Goal: Information Seeking & Learning: Learn about a topic

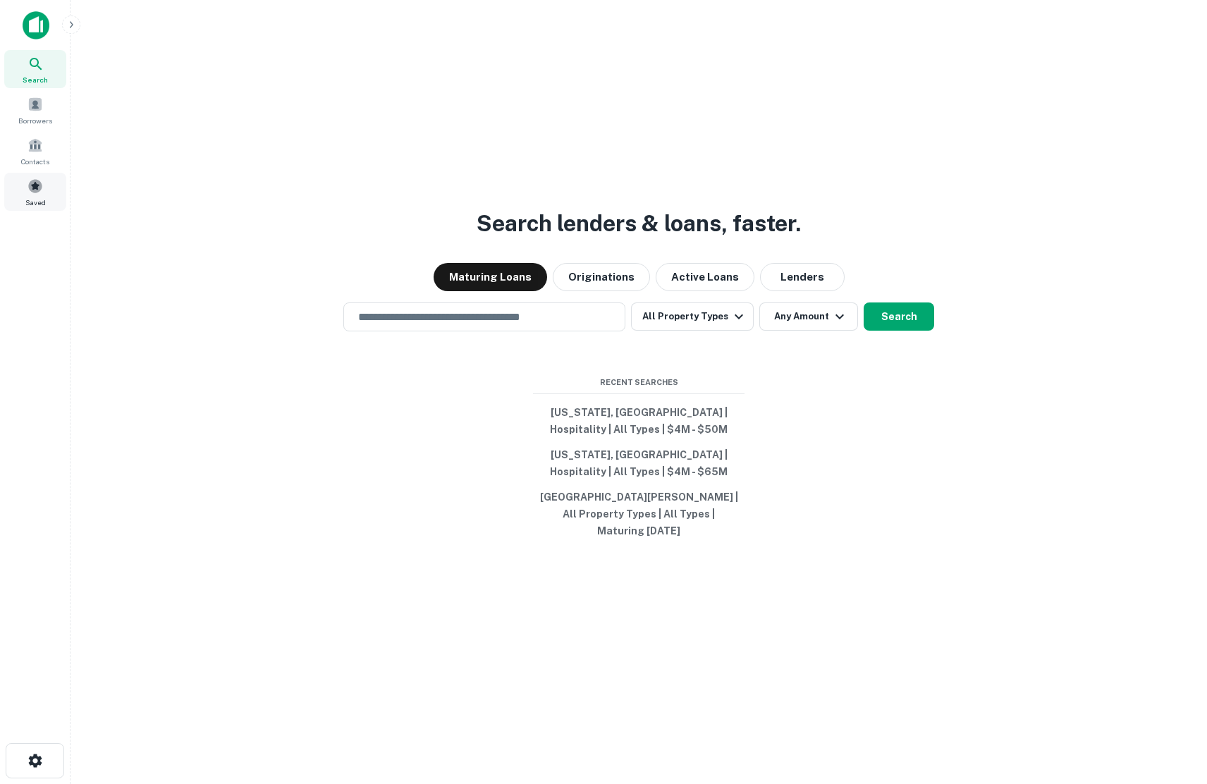
click at [35, 194] on div "Saved" at bounding box center [35, 192] width 62 height 38
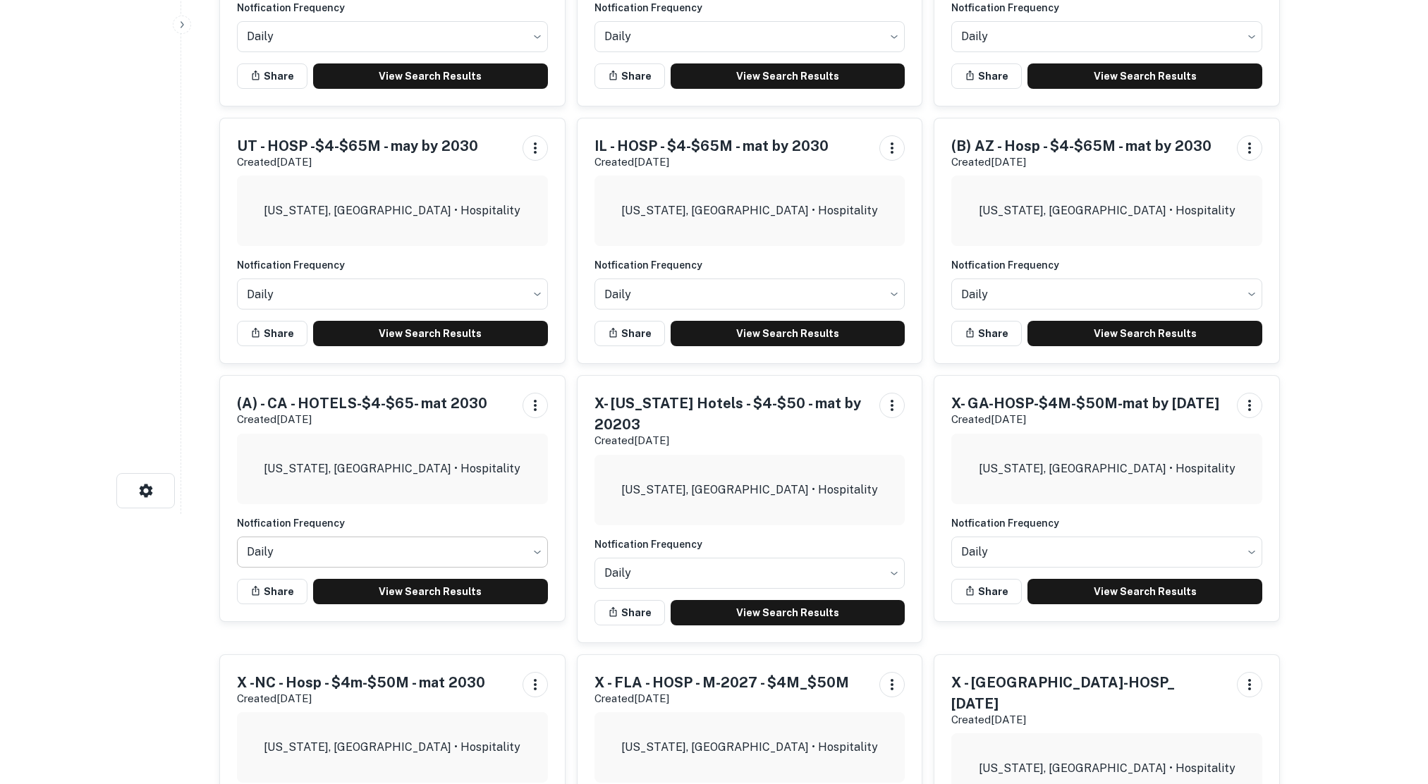
scroll to position [282, 0]
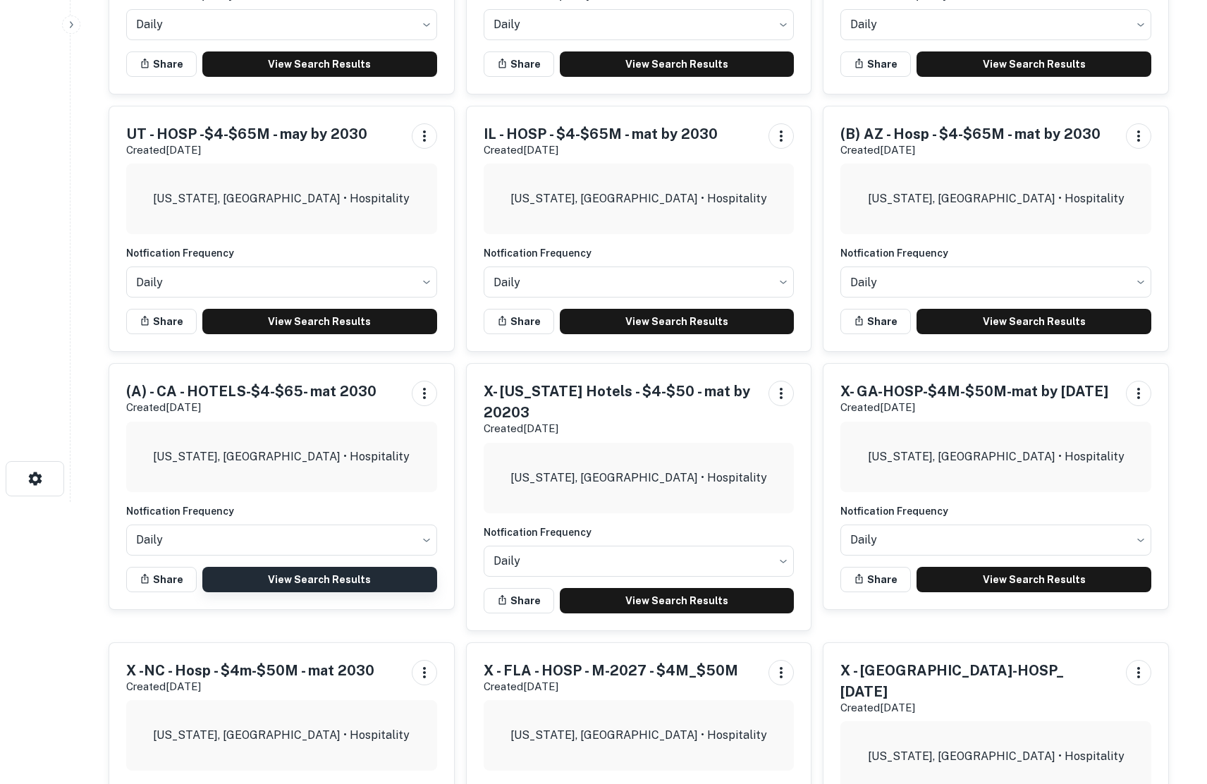
click at [294, 573] on link "View Search Results" at bounding box center [319, 579] width 235 height 25
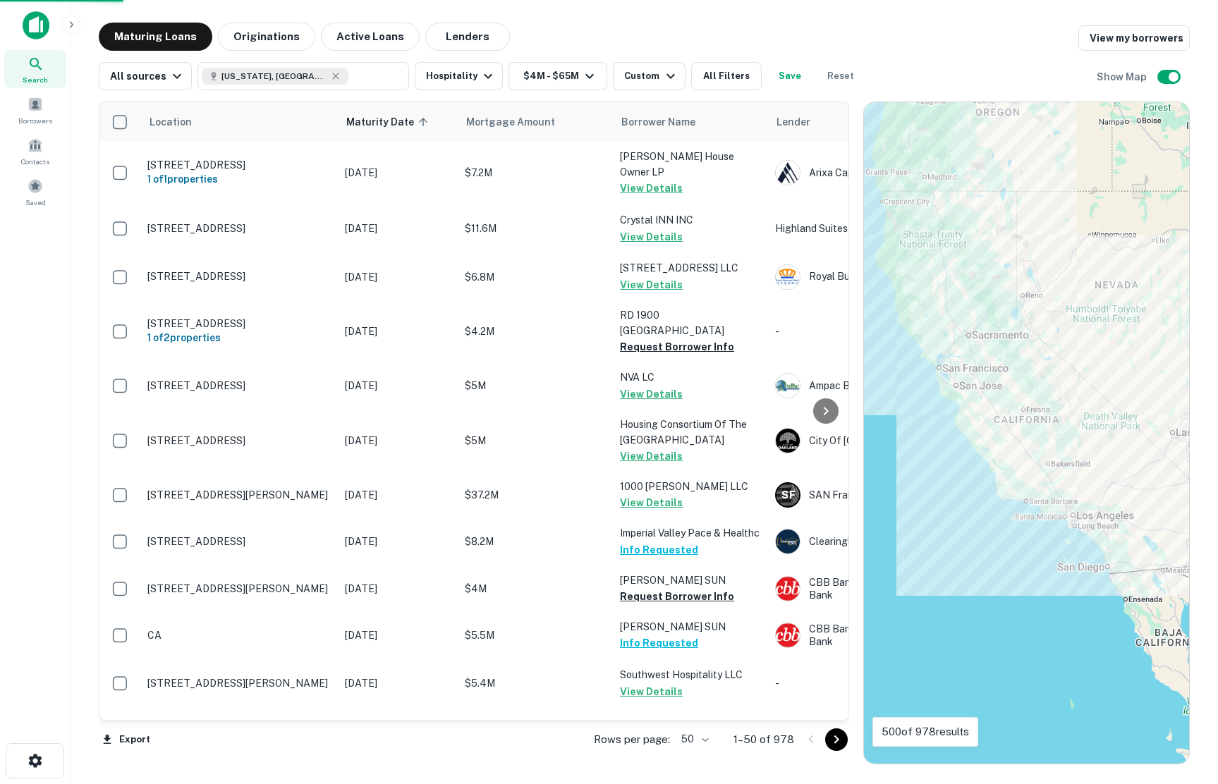
click at [707, 740] on body "Search Borrowers Contacts Saved Maturing Loans Originations Active Loans Lender…" at bounding box center [609, 392] width 1218 height 784
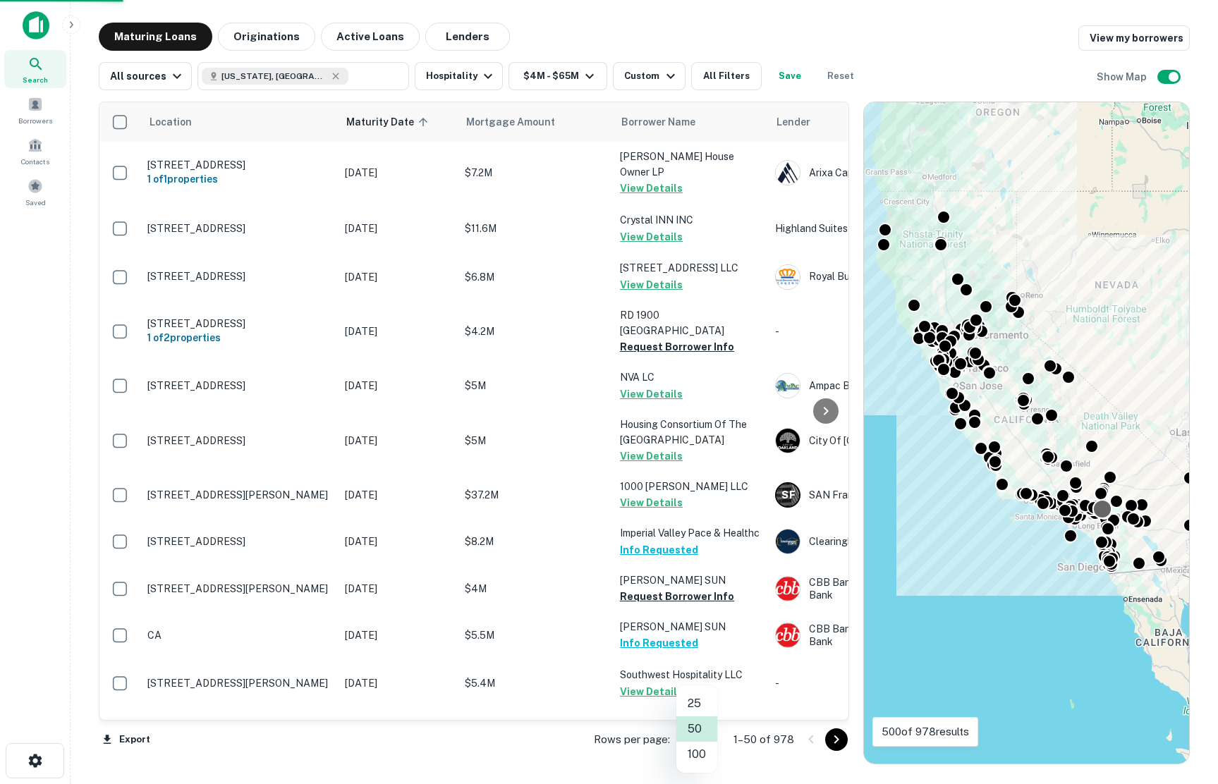
click at [695, 750] on li "100" at bounding box center [696, 754] width 41 height 25
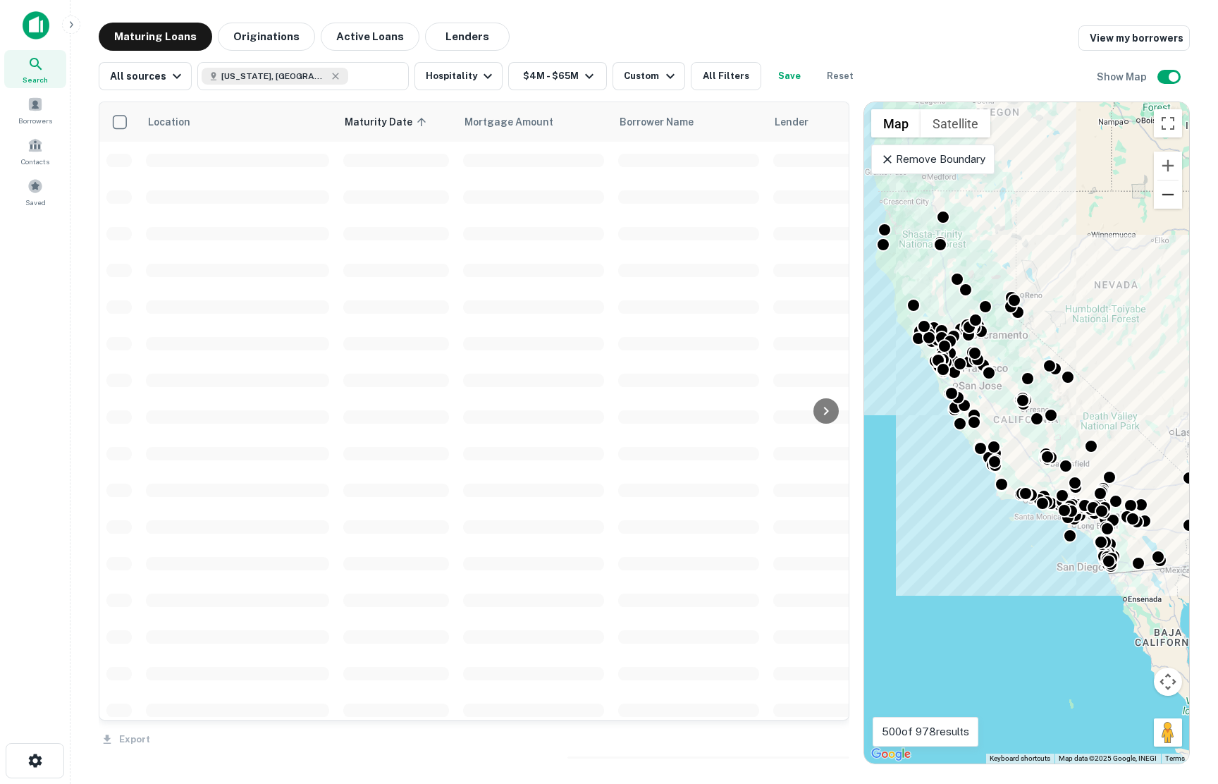
click at [1182, 198] on button "Zoom out" at bounding box center [1168, 195] width 28 height 28
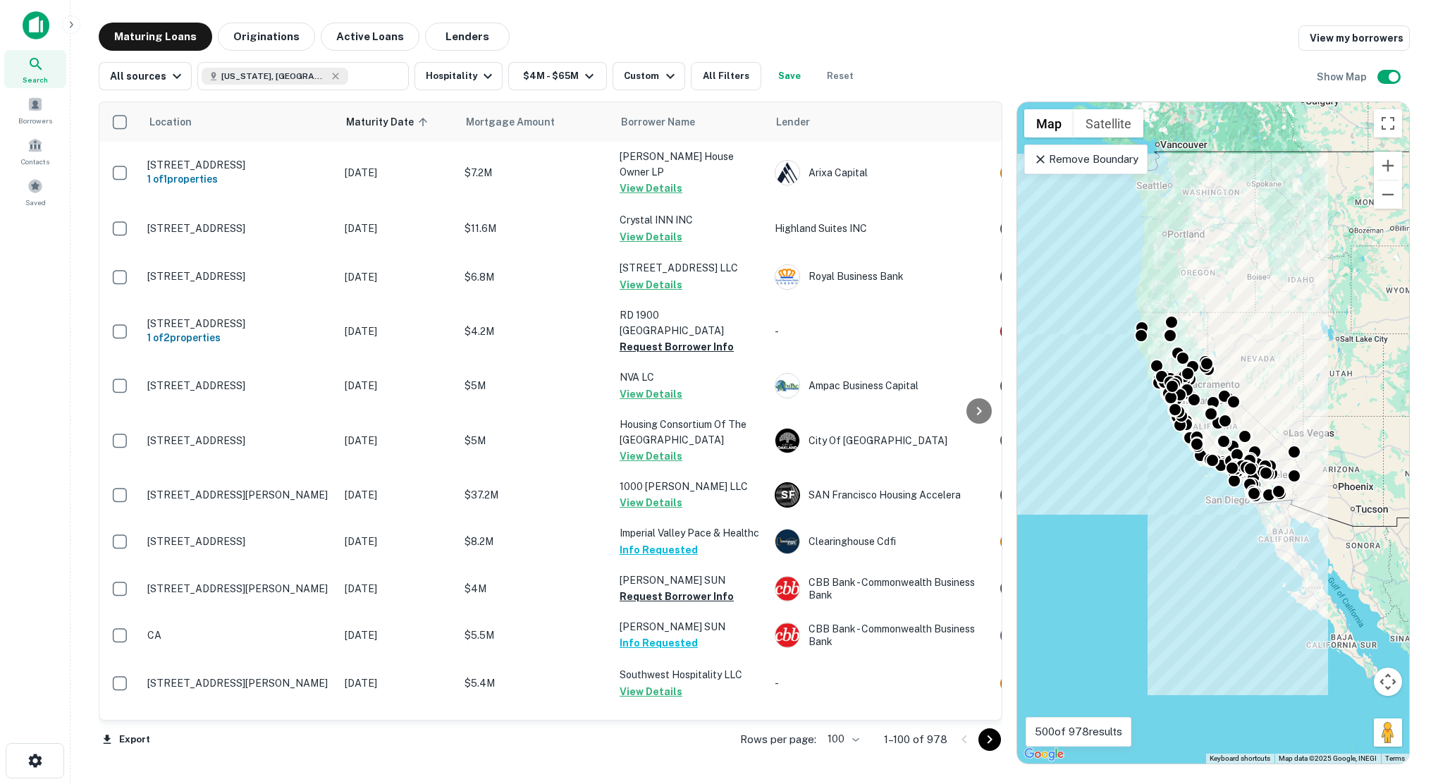
click at [990, 741] on icon "Go to next page" at bounding box center [990, 739] width 5 height 8
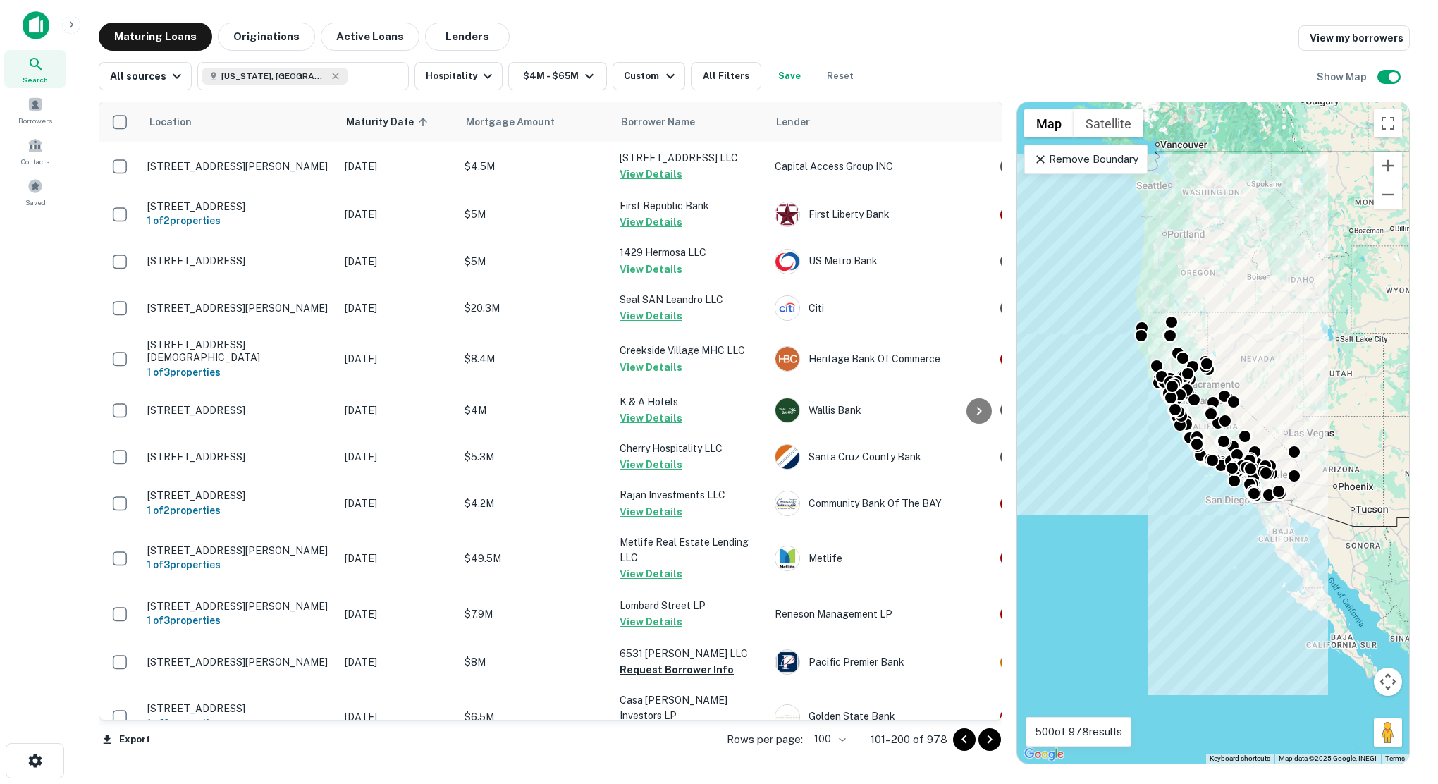
click at [990, 741] on icon "Go to next page" at bounding box center [990, 739] width 5 height 8
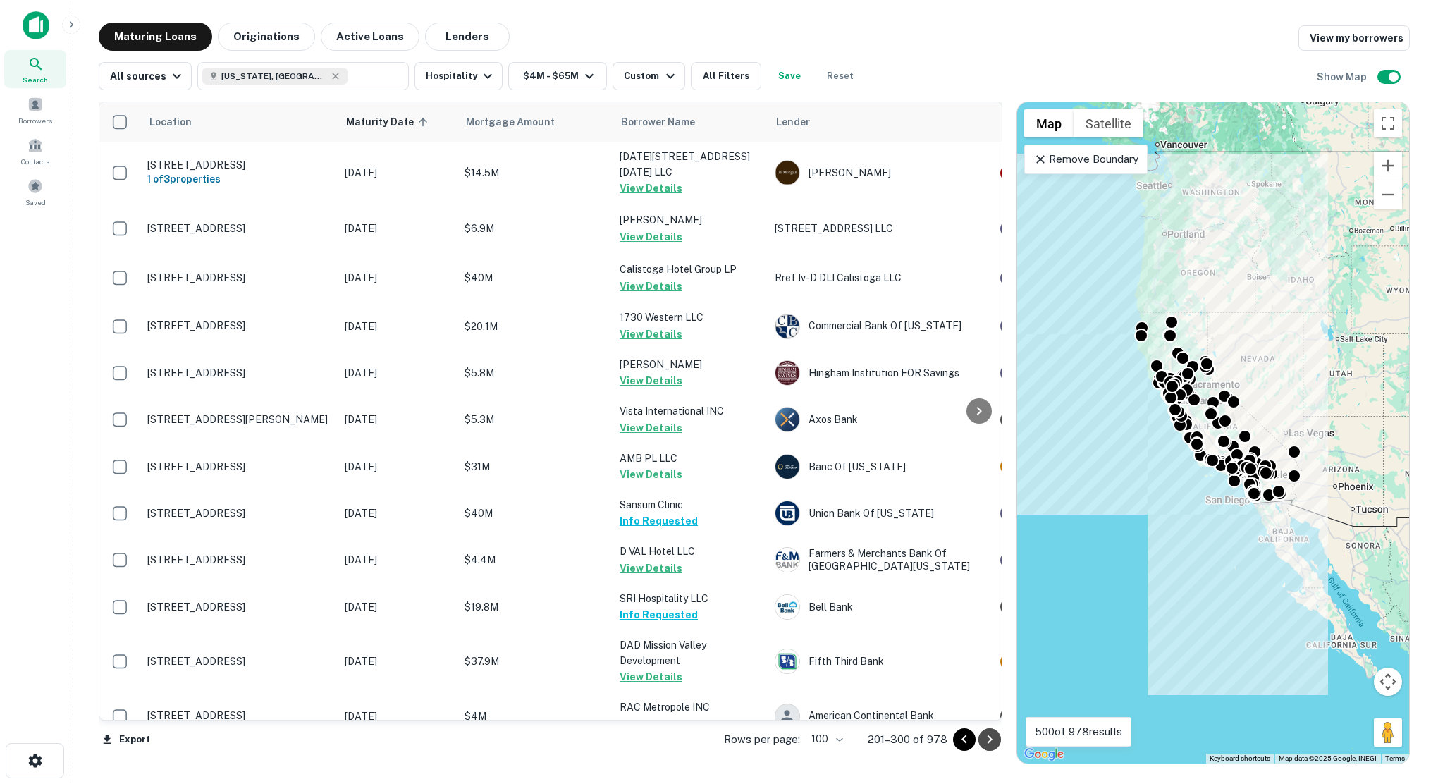
drag, startPoint x: 990, startPoint y: 730, endPoint x: 991, endPoint y: 740, distance: 9.3
click at [991, 740] on icon "Go to next page" at bounding box center [990, 739] width 5 height 8
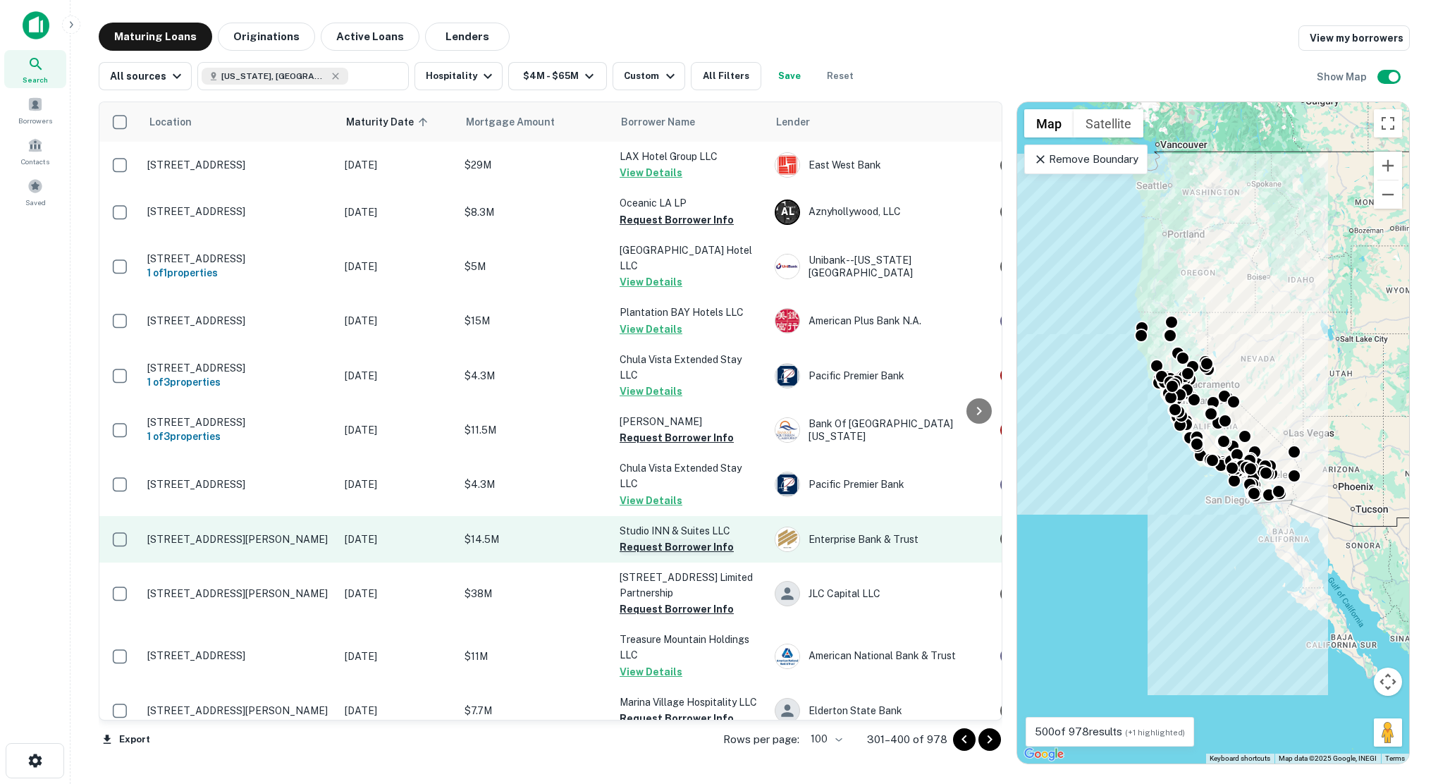
click at [651, 544] on button "Request Borrower Info" at bounding box center [677, 547] width 114 height 17
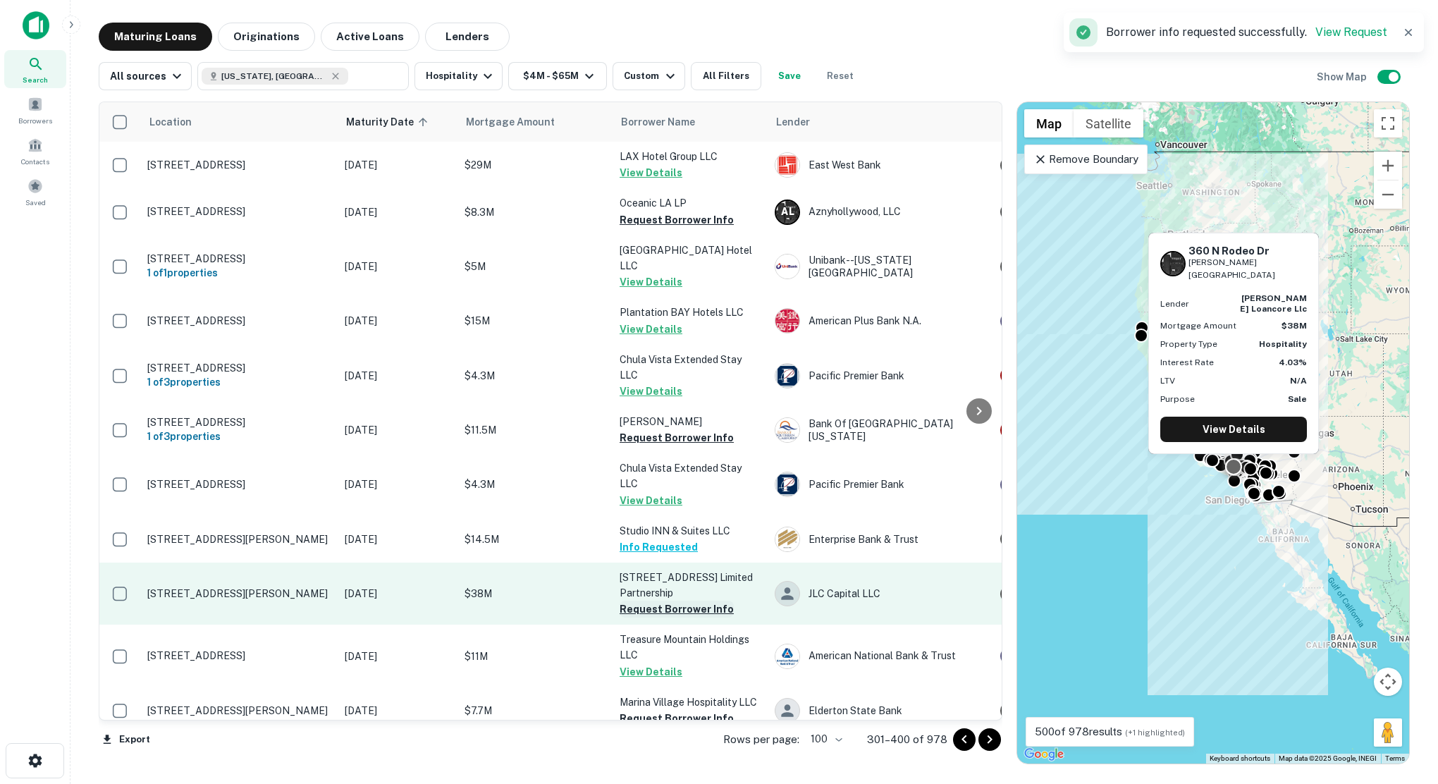
click at [668, 608] on button "Request Borrower Info" at bounding box center [677, 609] width 114 height 17
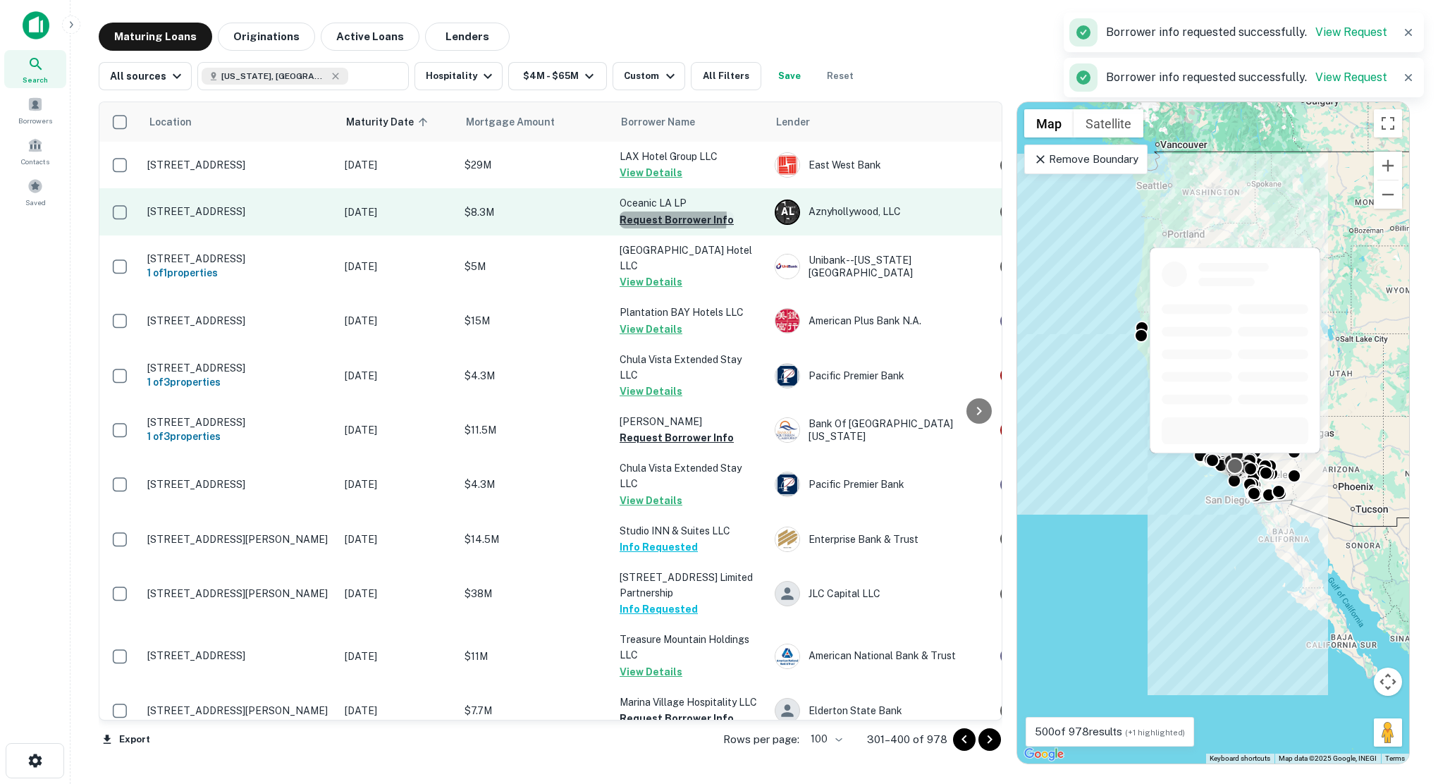
click at [644, 217] on button "Request Borrower Info" at bounding box center [677, 220] width 114 height 17
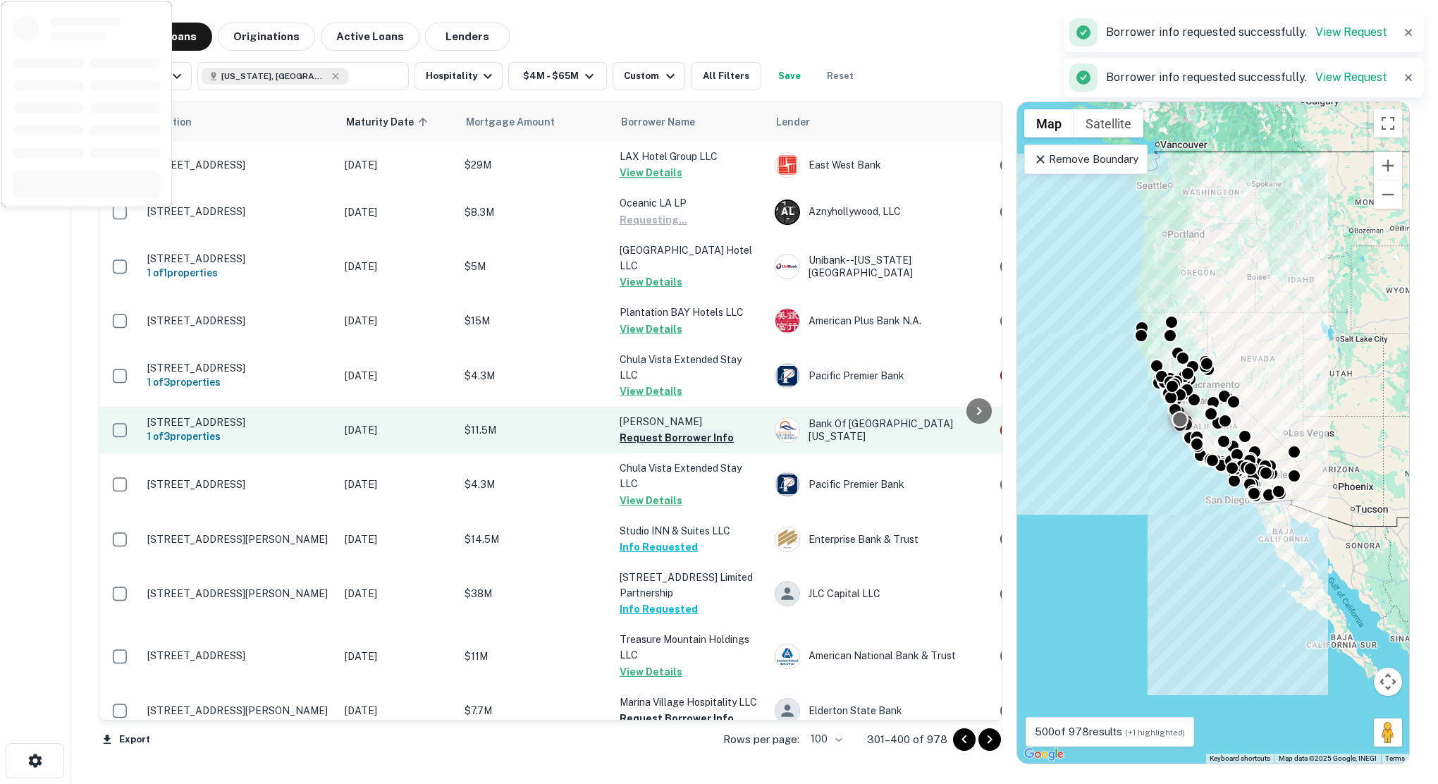
click at [644, 434] on button "Request Borrower Info" at bounding box center [677, 437] width 114 height 17
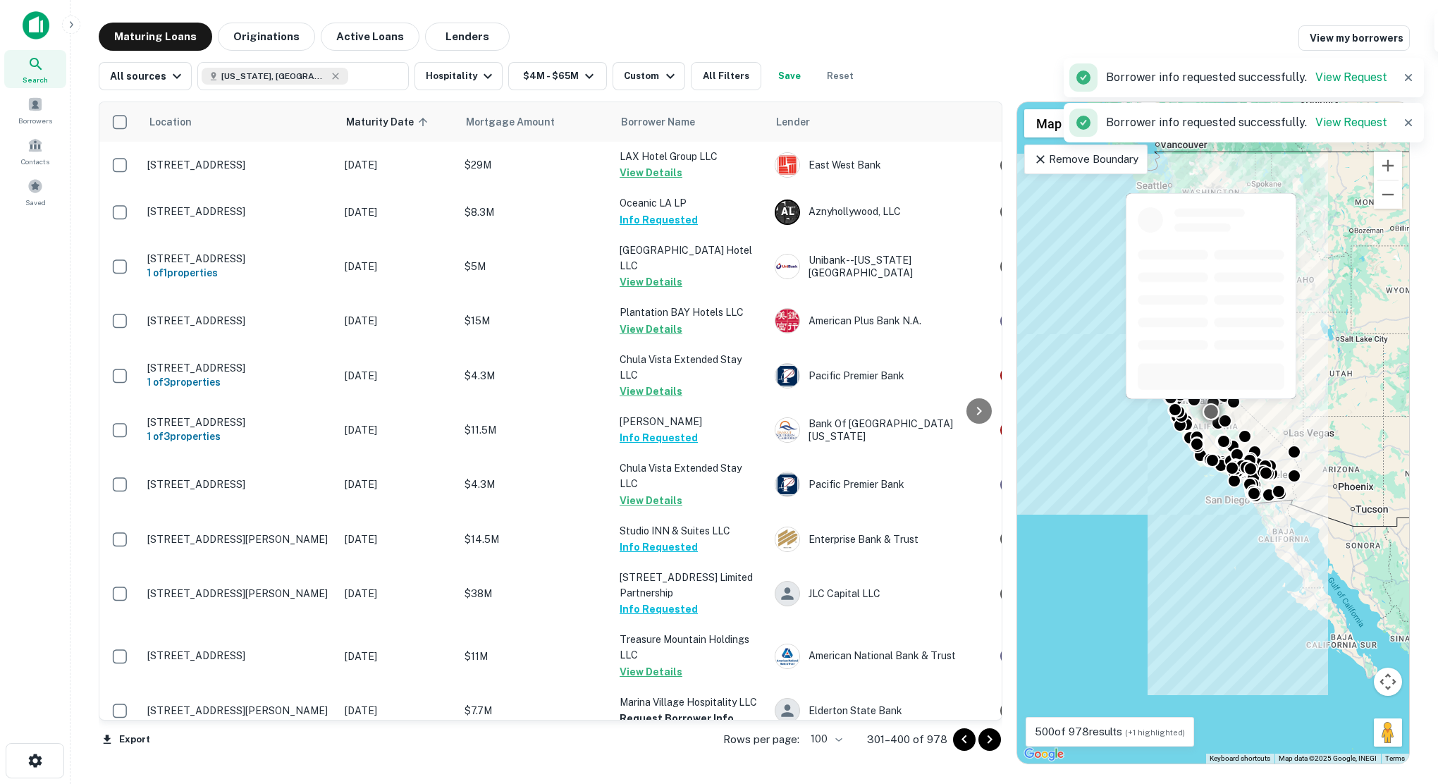
scroll to position [212, 0]
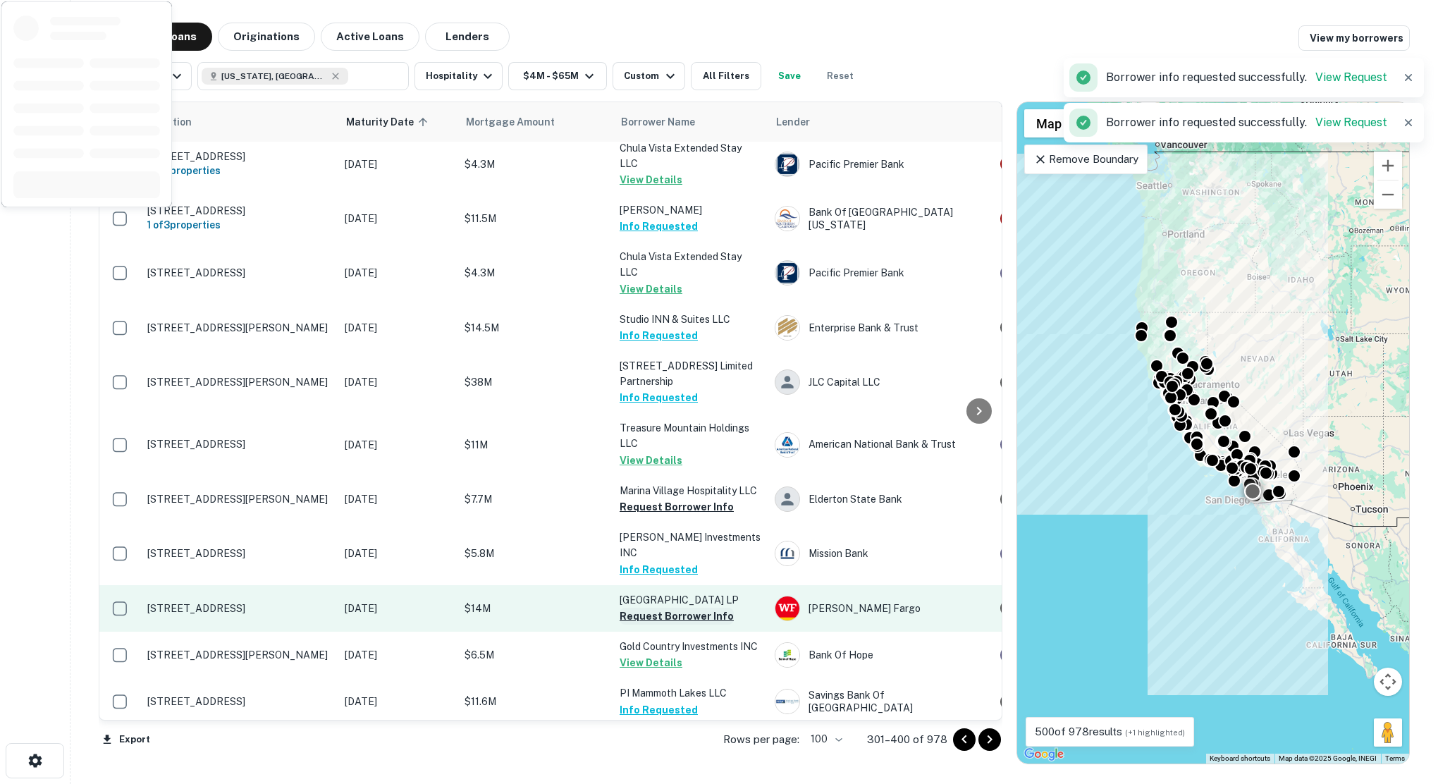
click at [652, 608] on button "Request Borrower Info" at bounding box center [677, 616] width 114 height 17
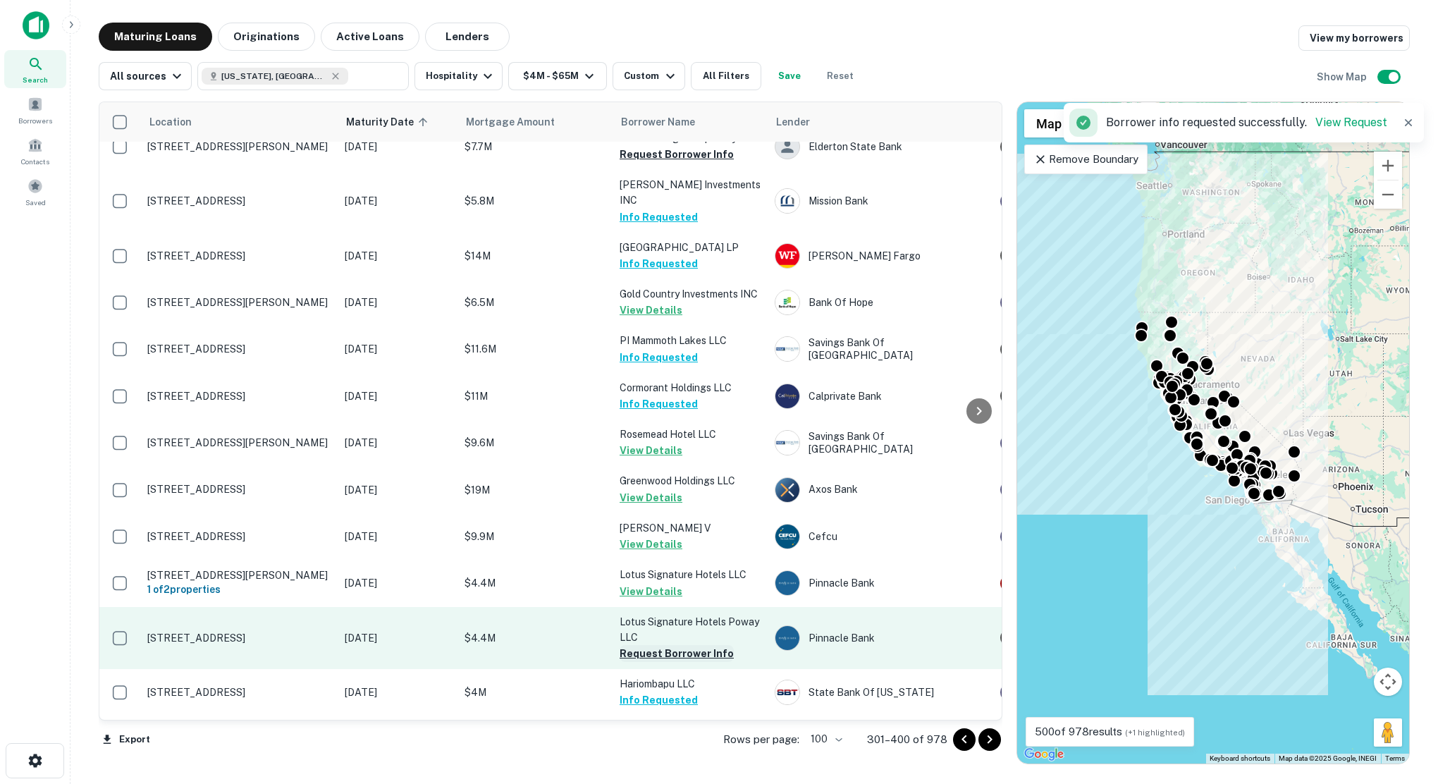
scroll to position [705, 0]
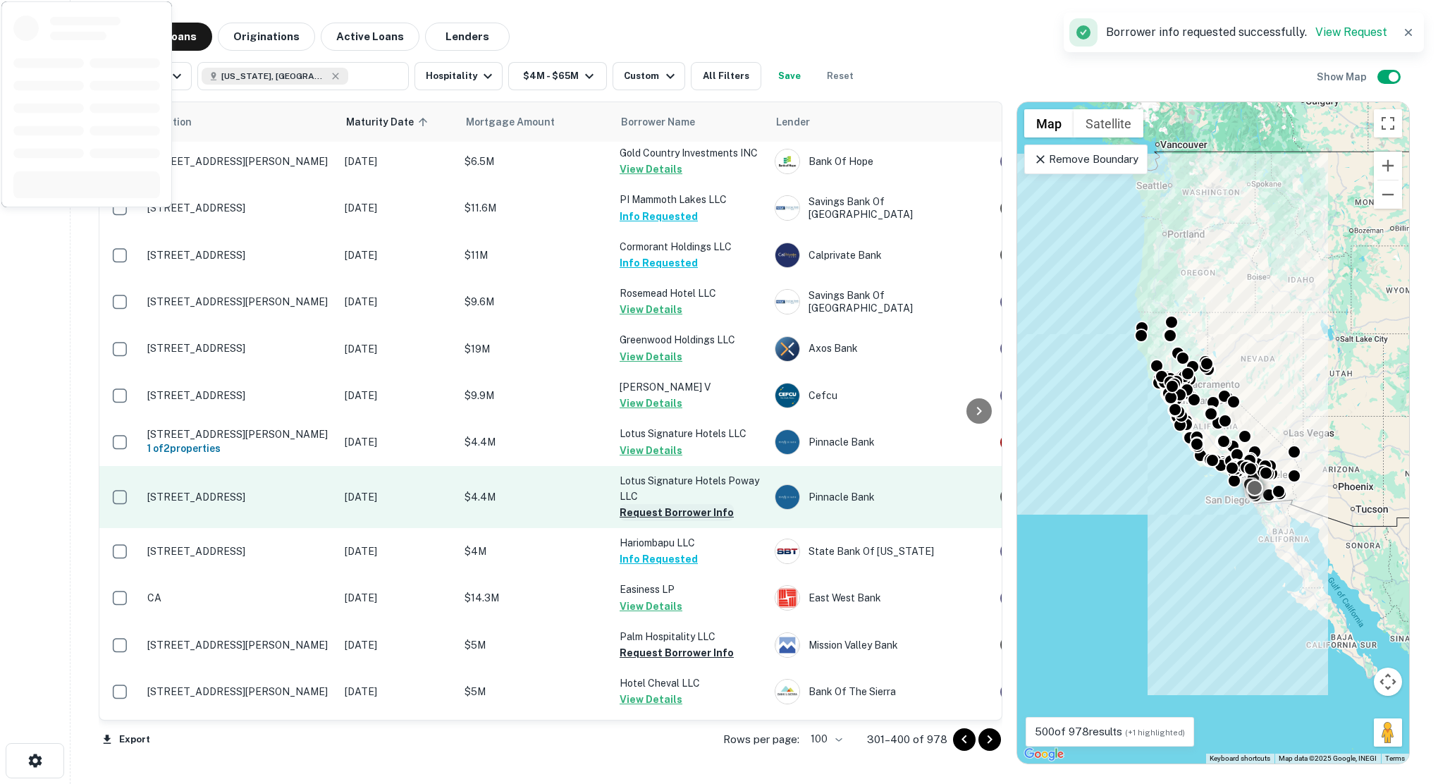
click at [656, 504] on button "Request Borrower Info" at bounding box center [677, 512] width 114 height 17
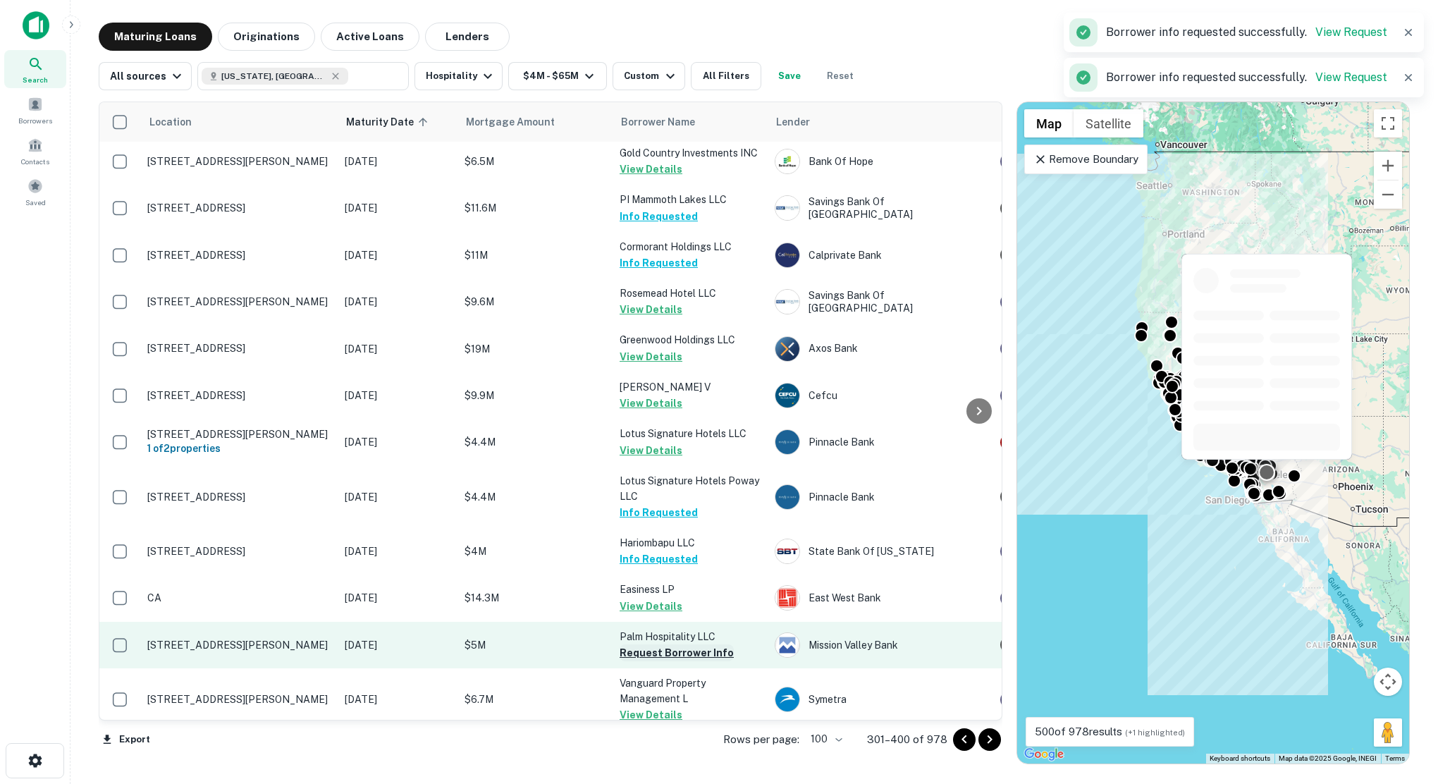
click at [652, 644] on button "Request Borrower Info" at bounding box center [677, 652] width 114 height 17
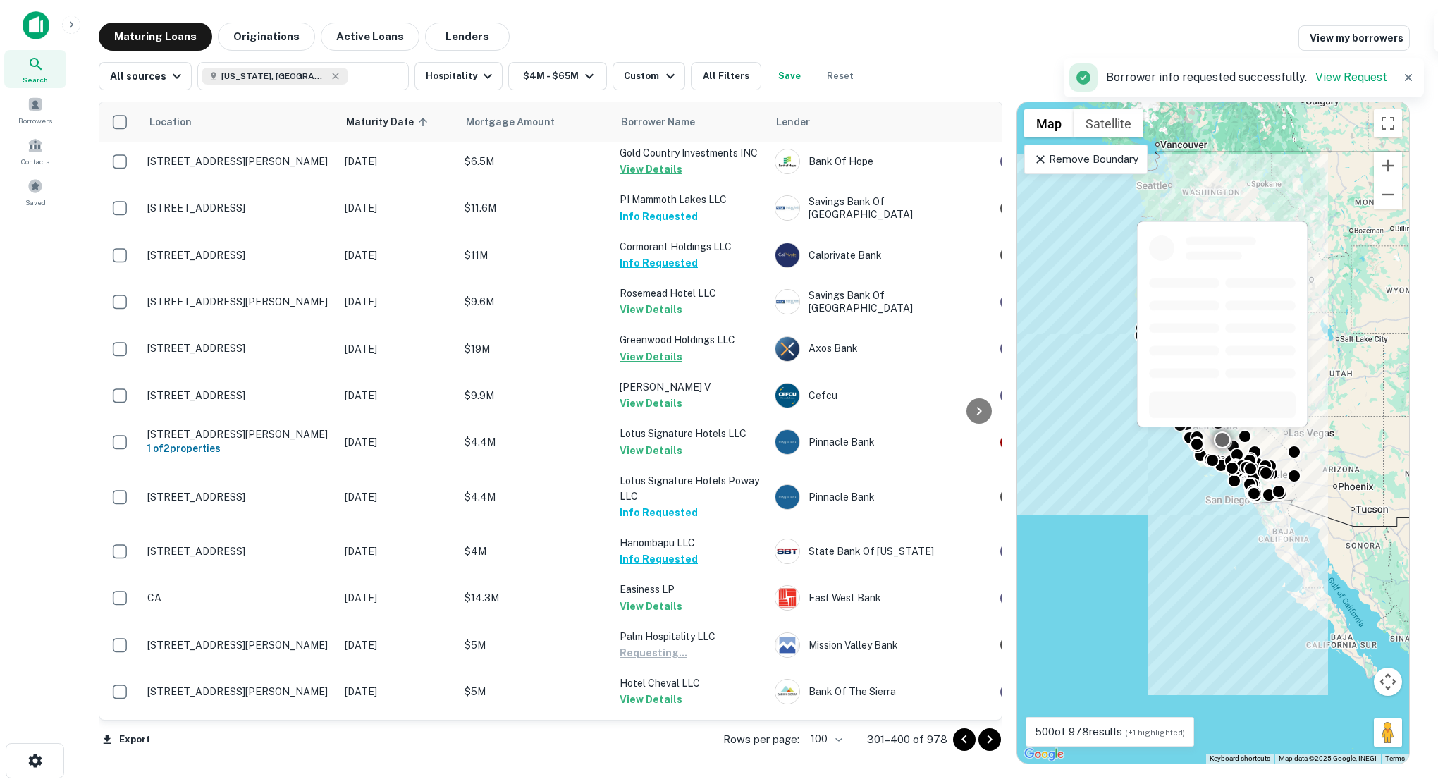
scroll to position [987, 0]
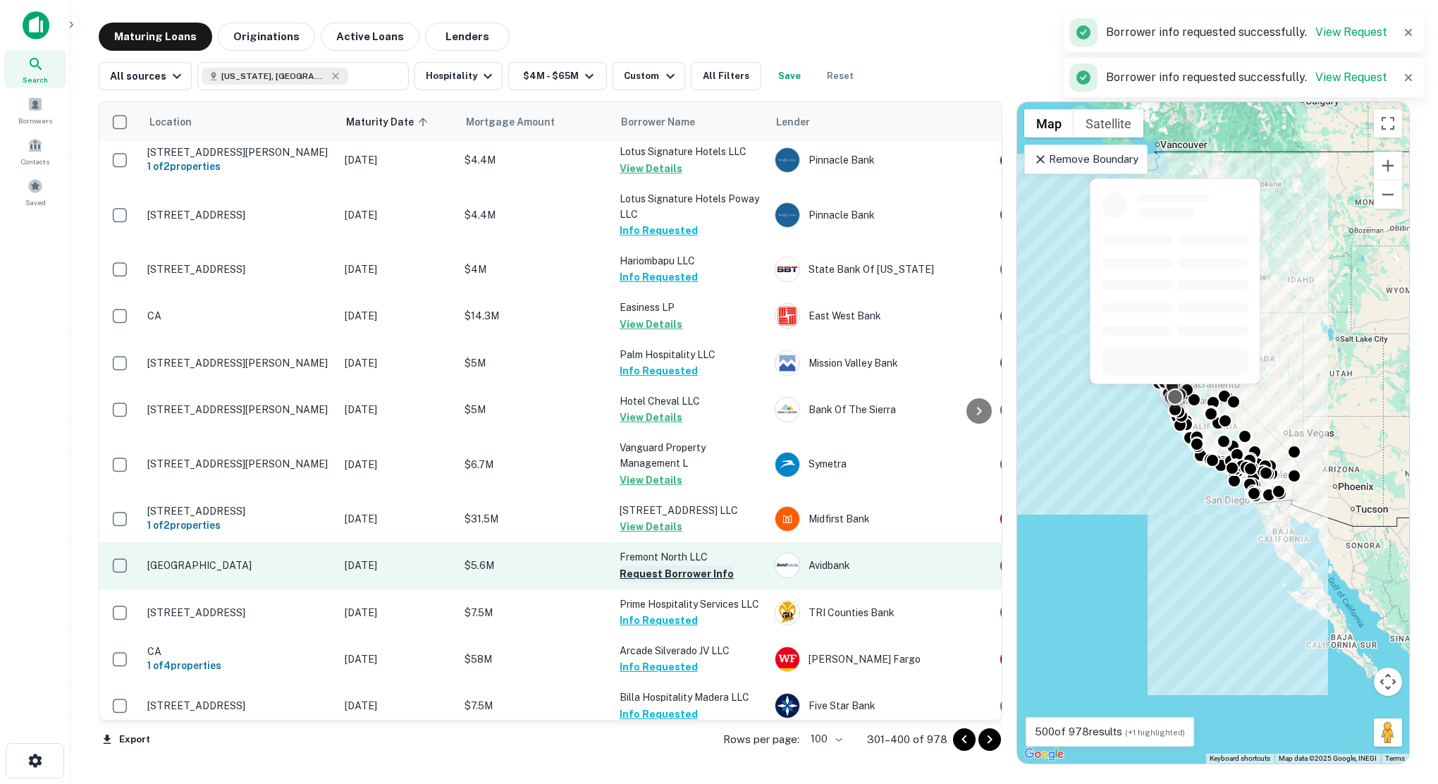
click at [656, 565] on button "Request Borrower Info" at bounding box center [677, 573] width 114 height 17
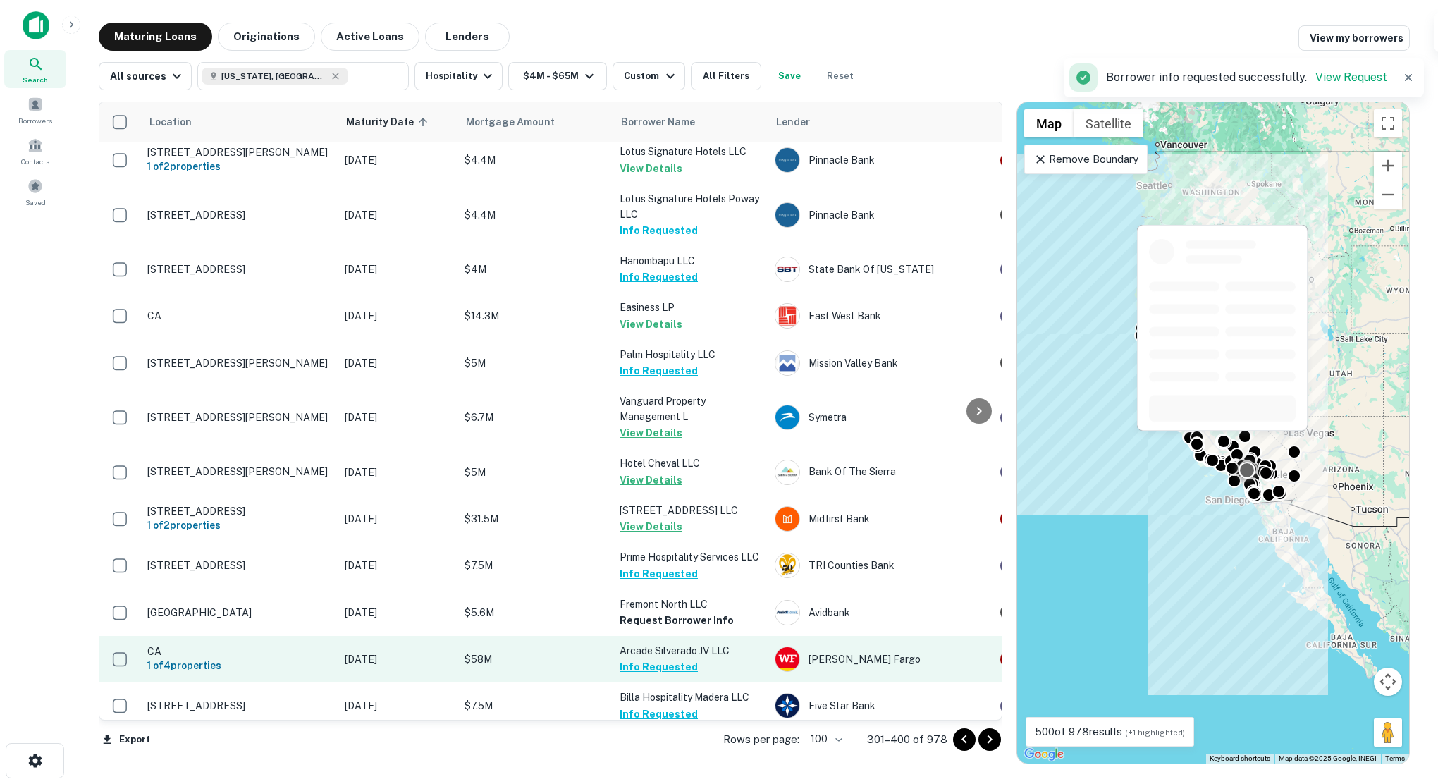
scroll to position [1199, 0]
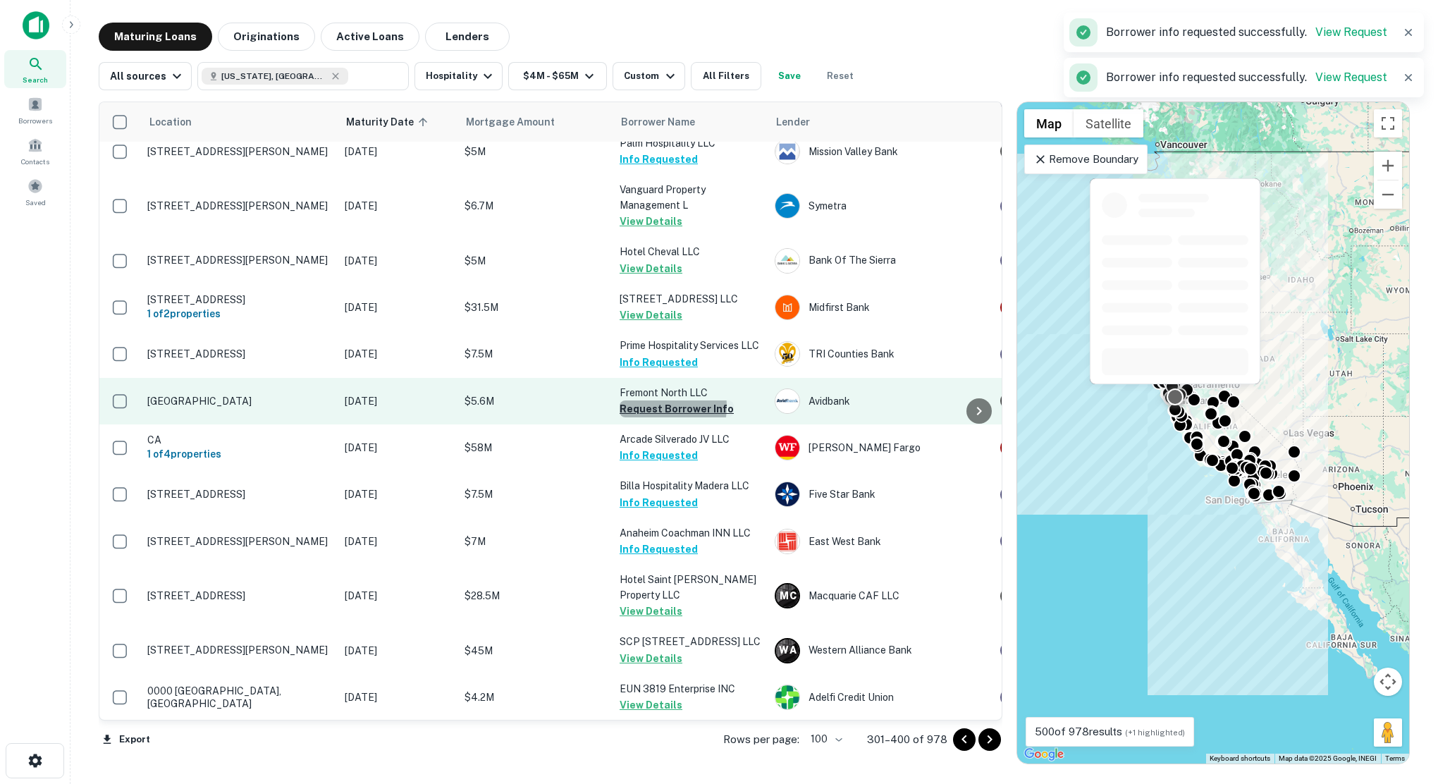
click at [653, 408] on button "Request Borrower Info" at bounding box center [677, 408] width 114 height 17
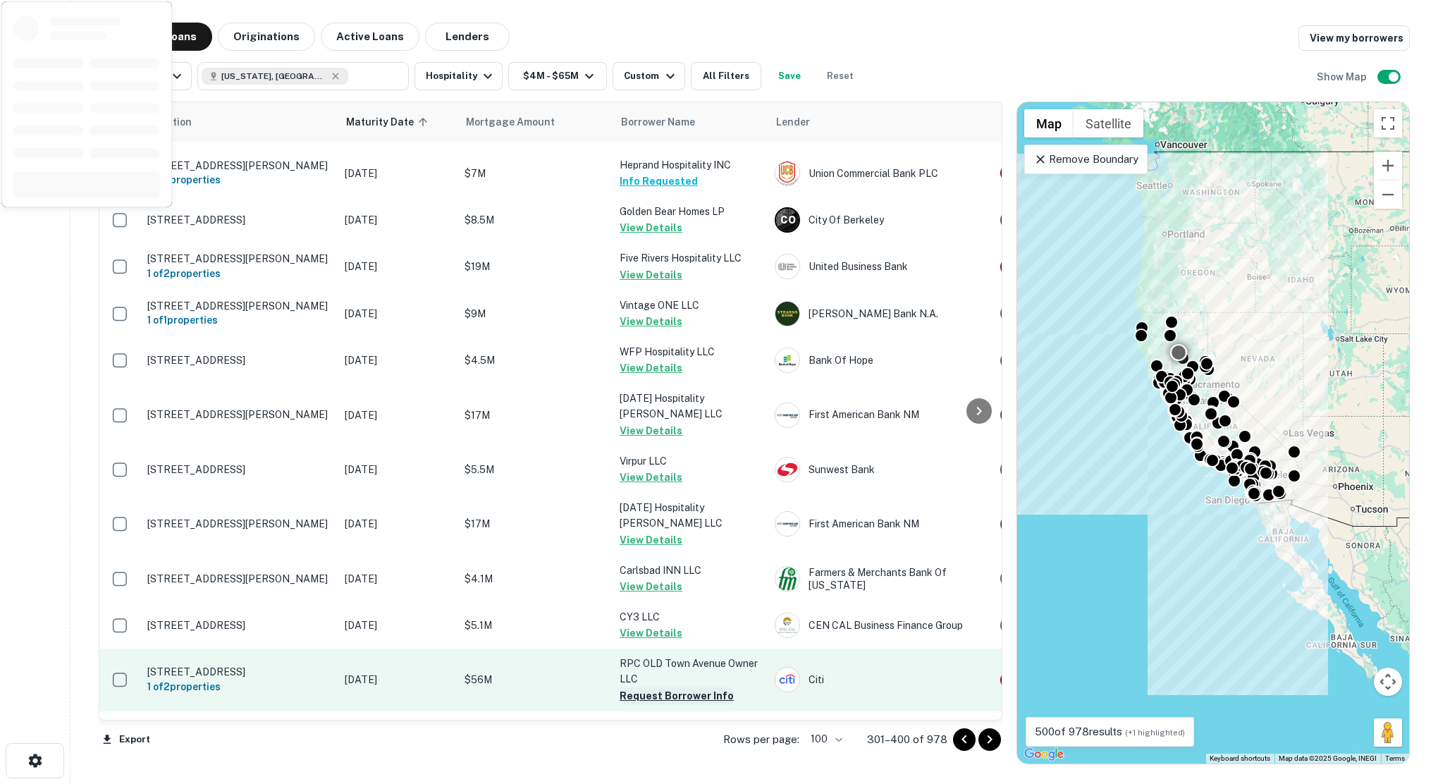
scroll to position [3032, 0]
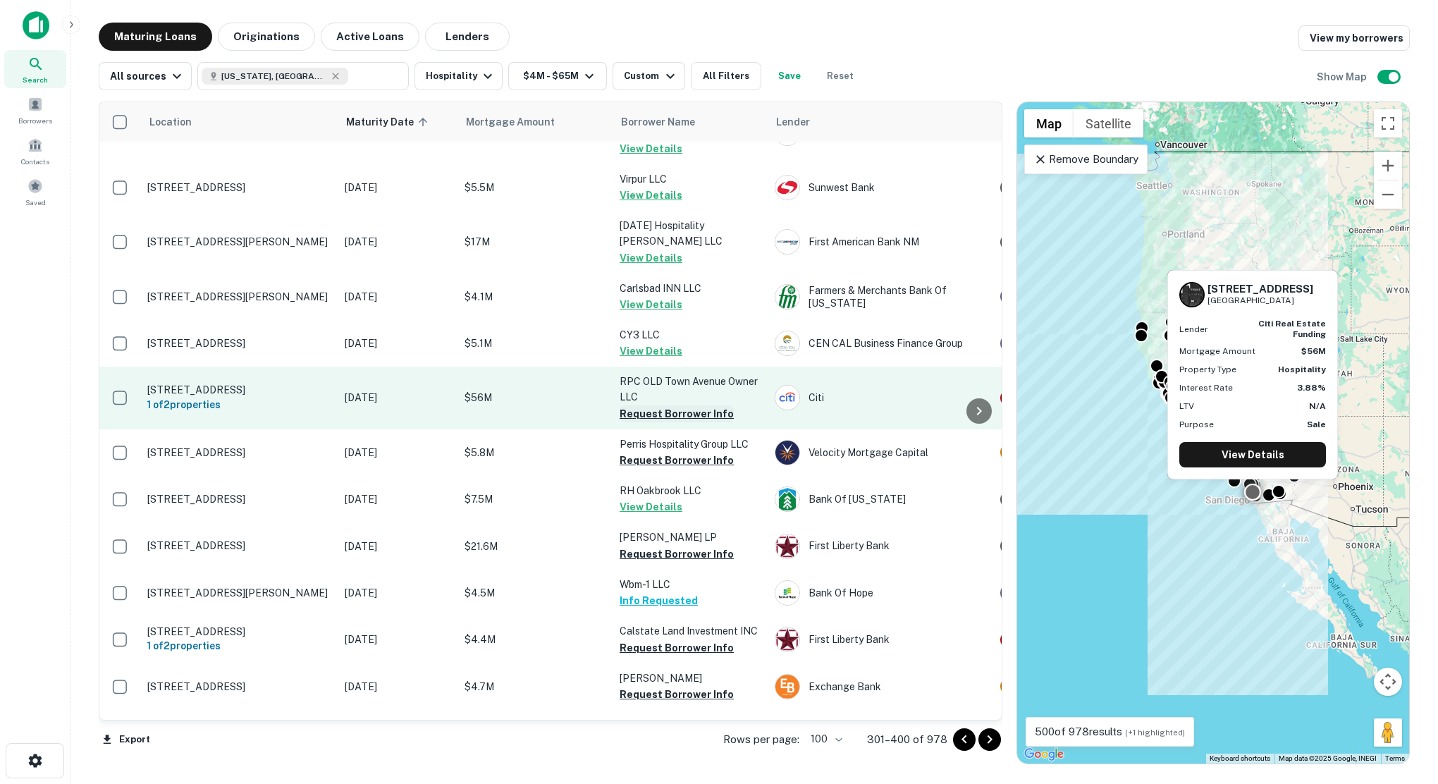
click at [671, 405] on button "Request Borrower Info" at bounding box center [677, 413] width 114 height 17
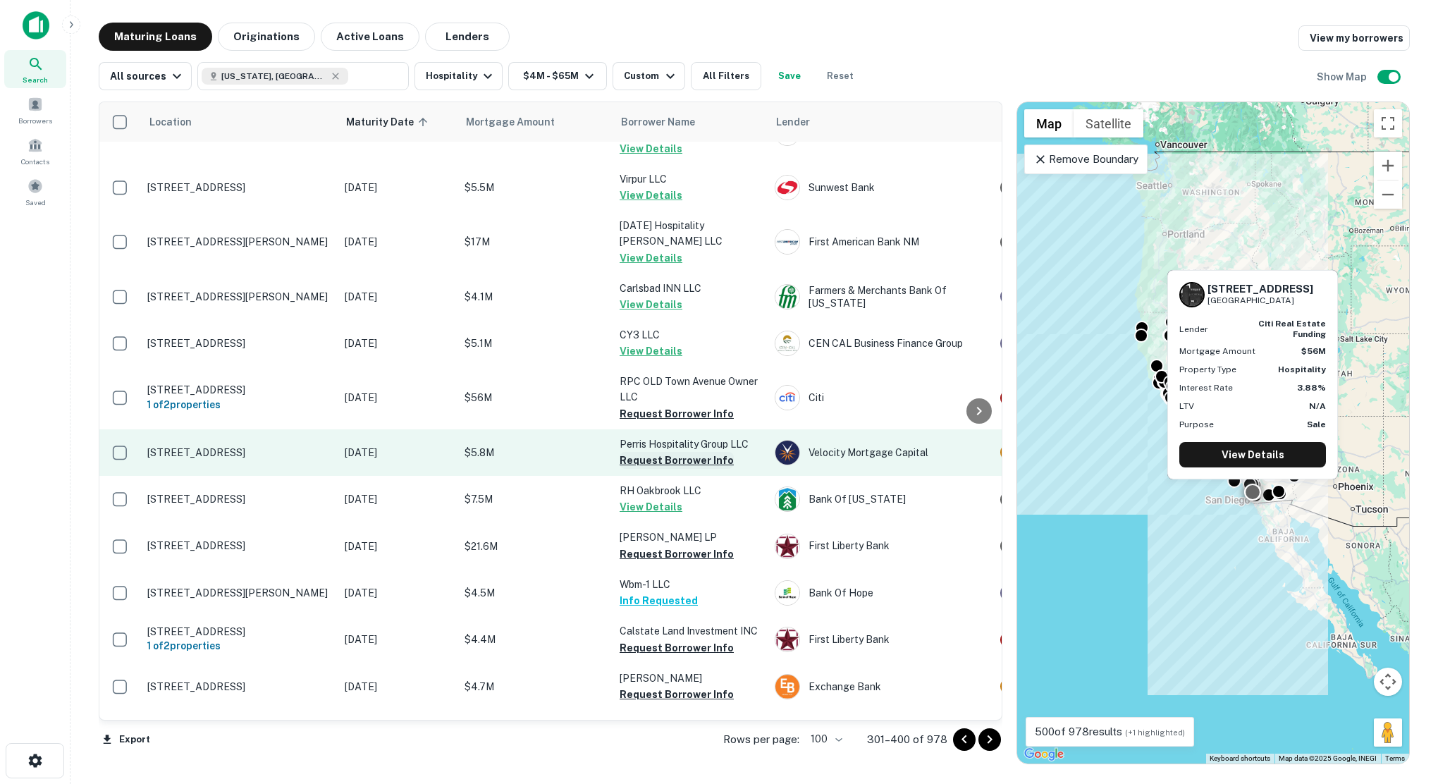
click at [678, 452] on button "Request Borrower Info" at bounding box center [677, 460] width 114 height 17
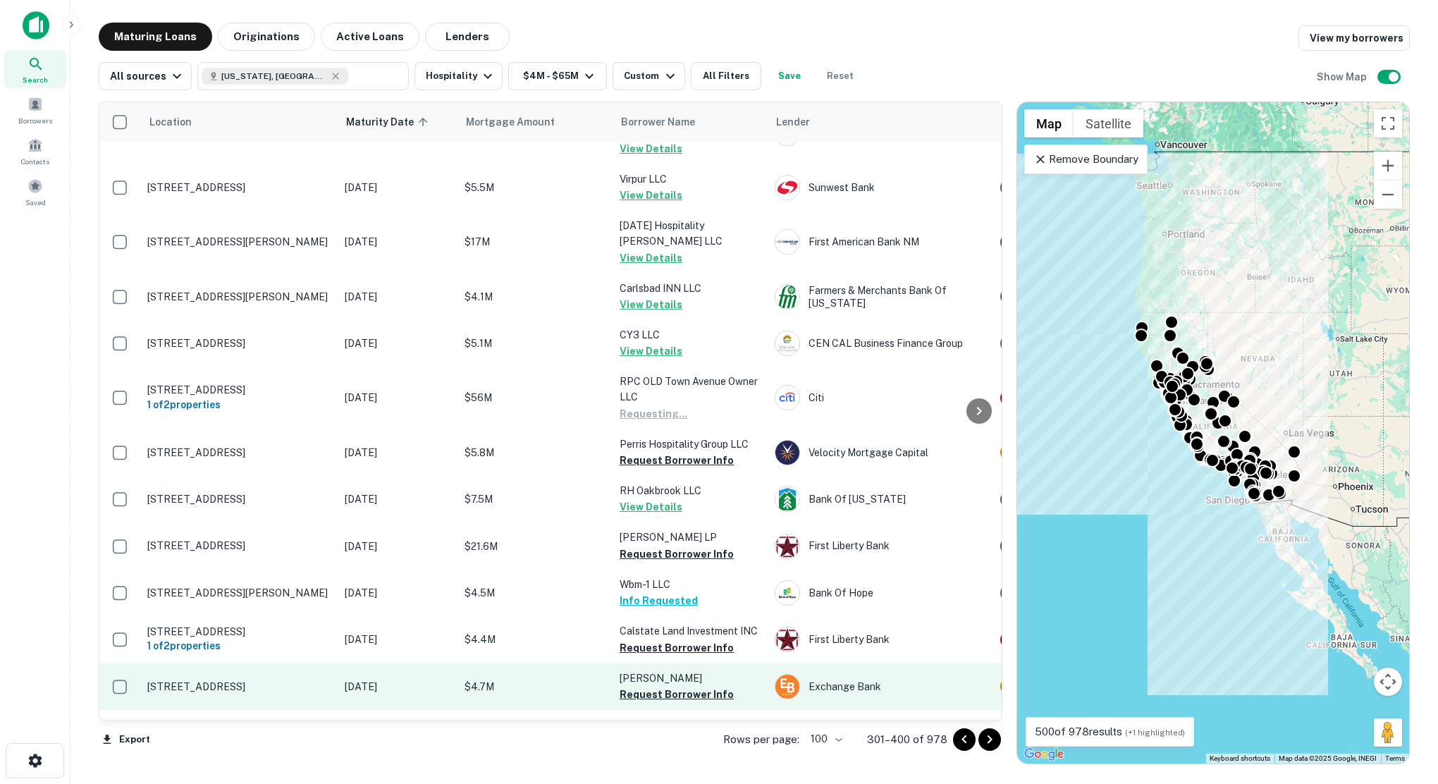
click at [672, 546] on button "Request Borrower Info" at bounding box center [677, 554] width 114 height 17
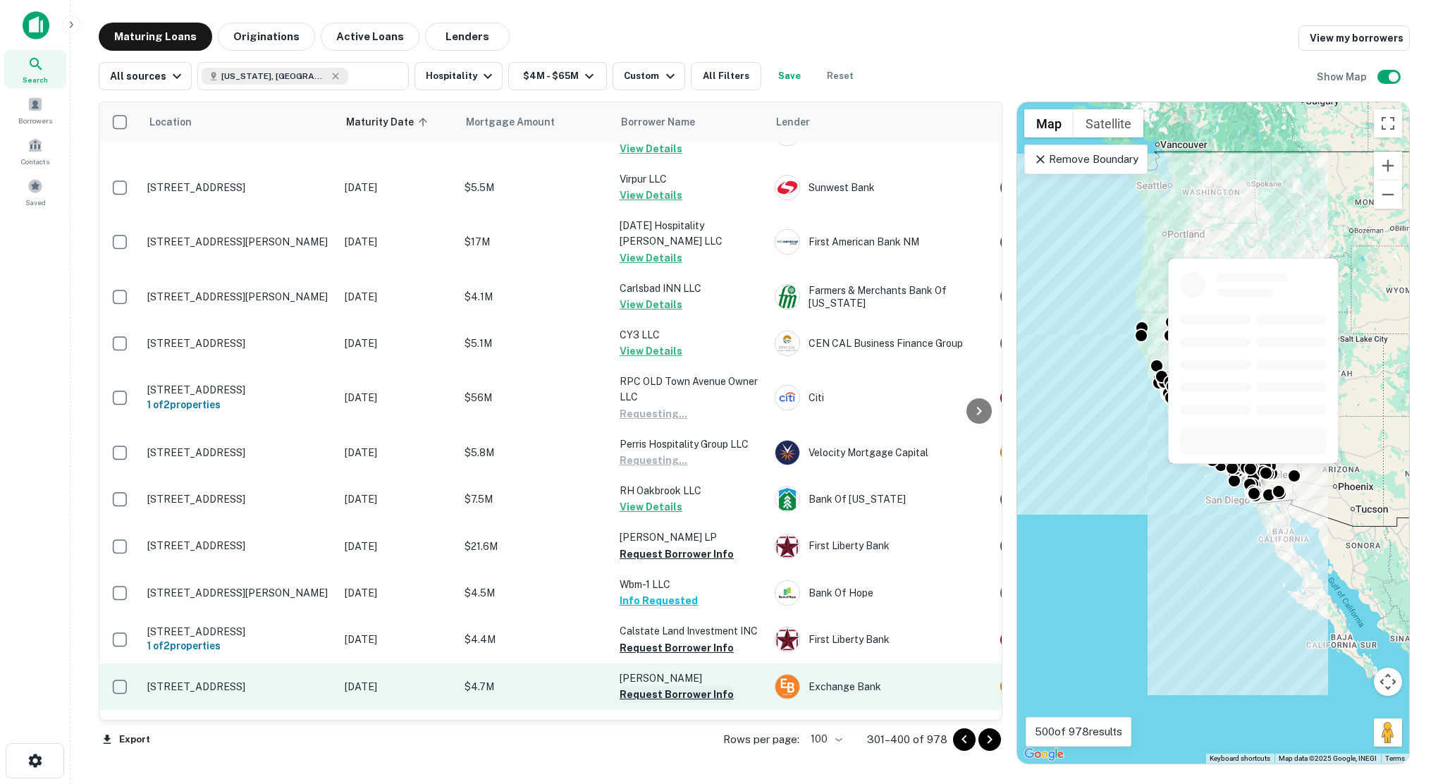
click at [678, 640] on button "Request Borrower Info" at bounding box center [677, 648] width 114 height 17
click at [680, 686] on button "Request Borrower Info" at bounding box center [677, 694] width 114 height 17
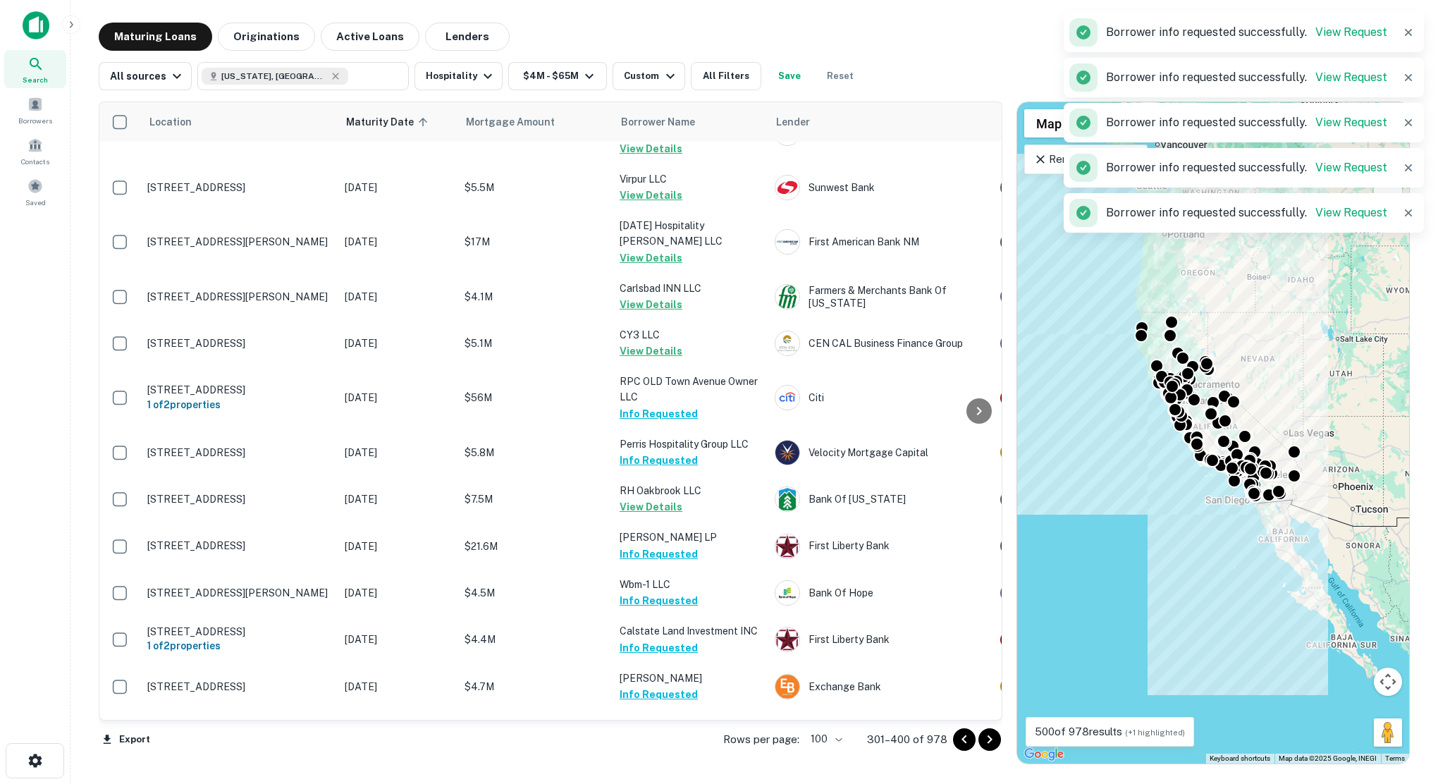
scroll to position [3314, 0]
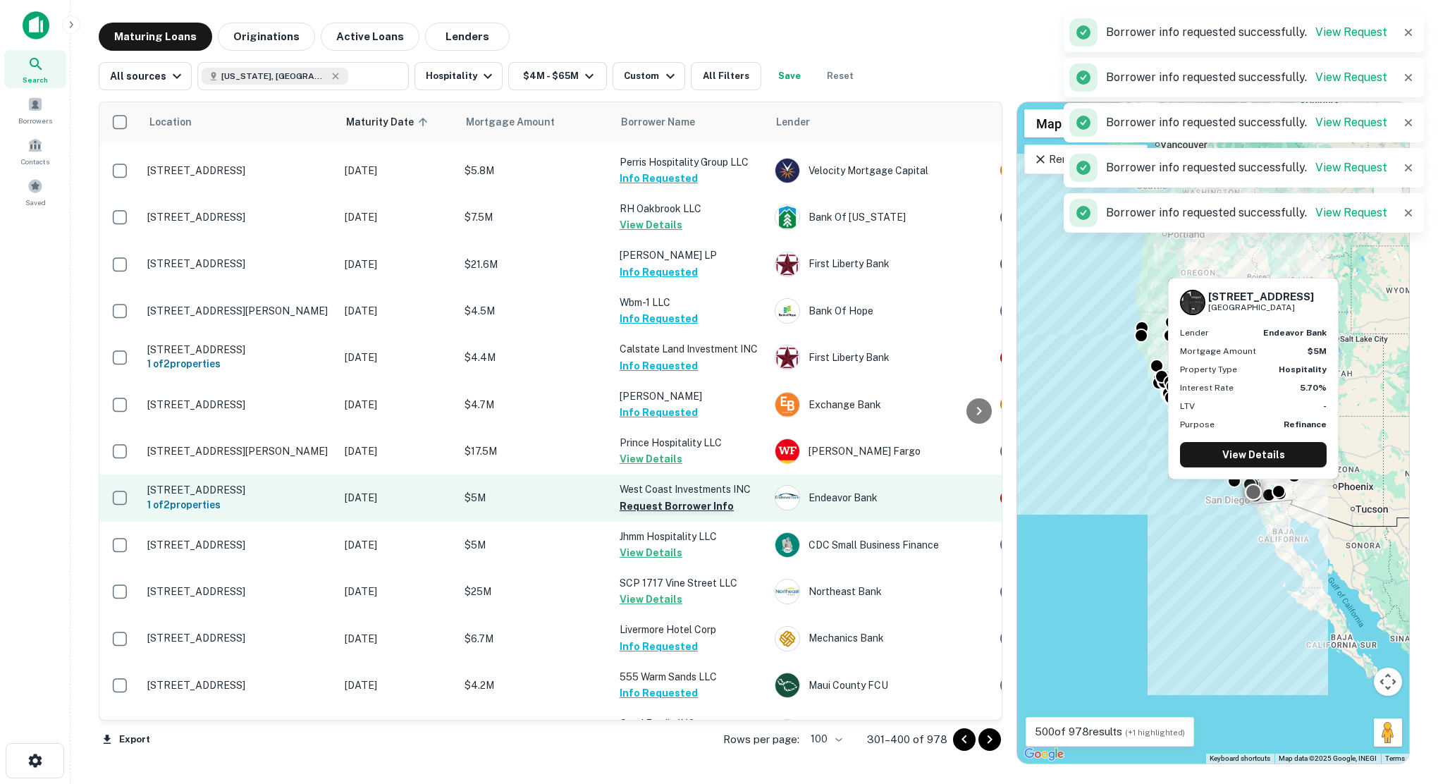
click at [649, 498] on button "Request Borrower Info" at bounding box center [677, 506] width 114 height 17
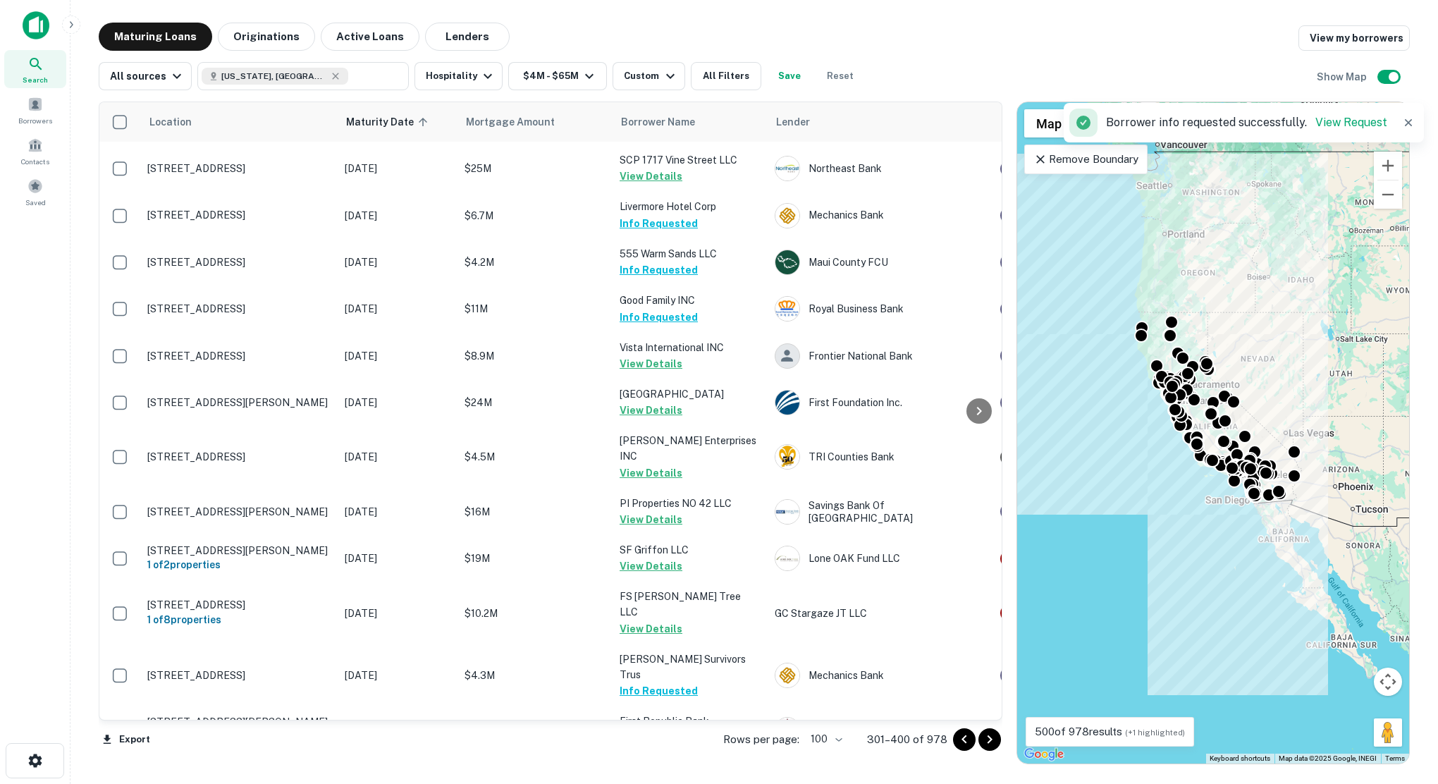
scroll to position [4019, 0]
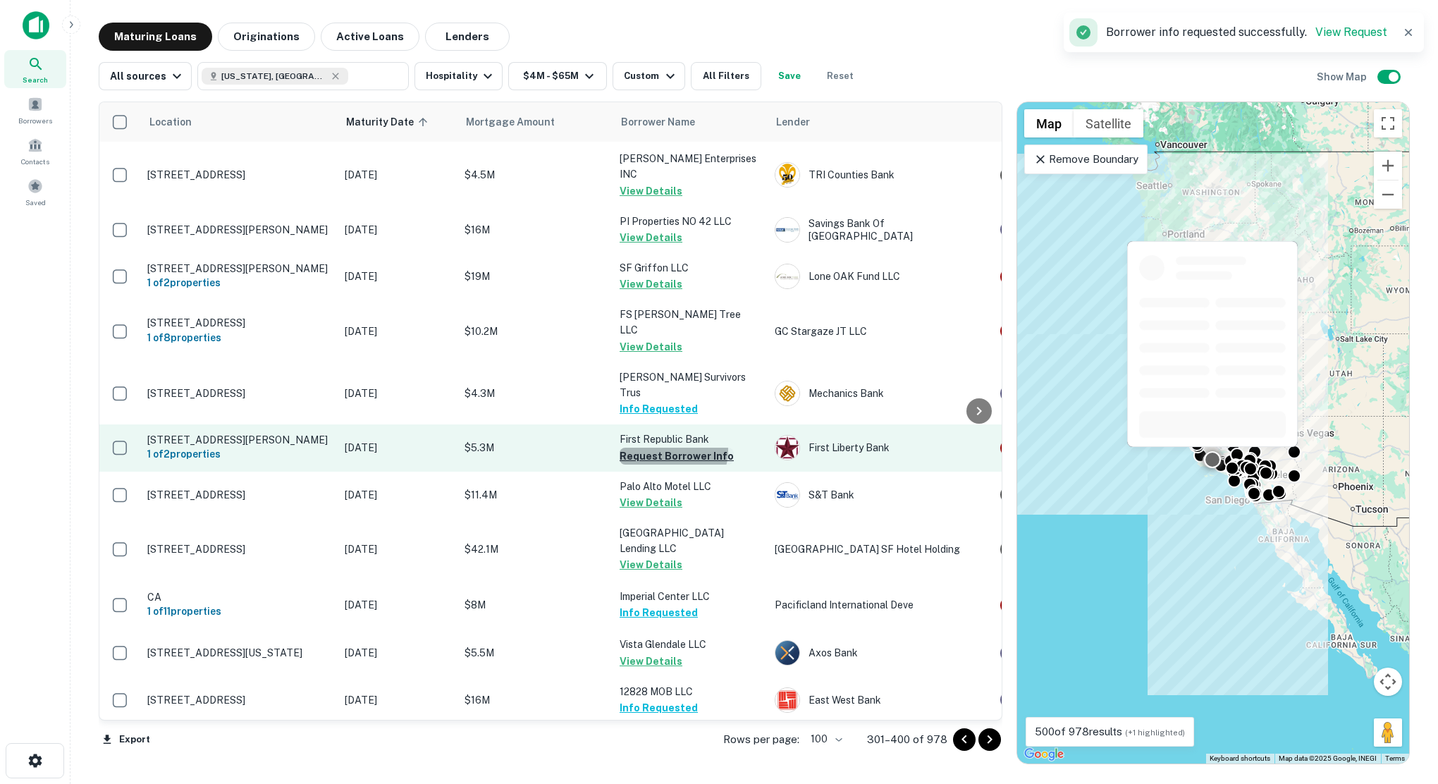
click at [673, 448] on button "Request Borrower Info" at bounding box center [677, 456] width 114 height 17
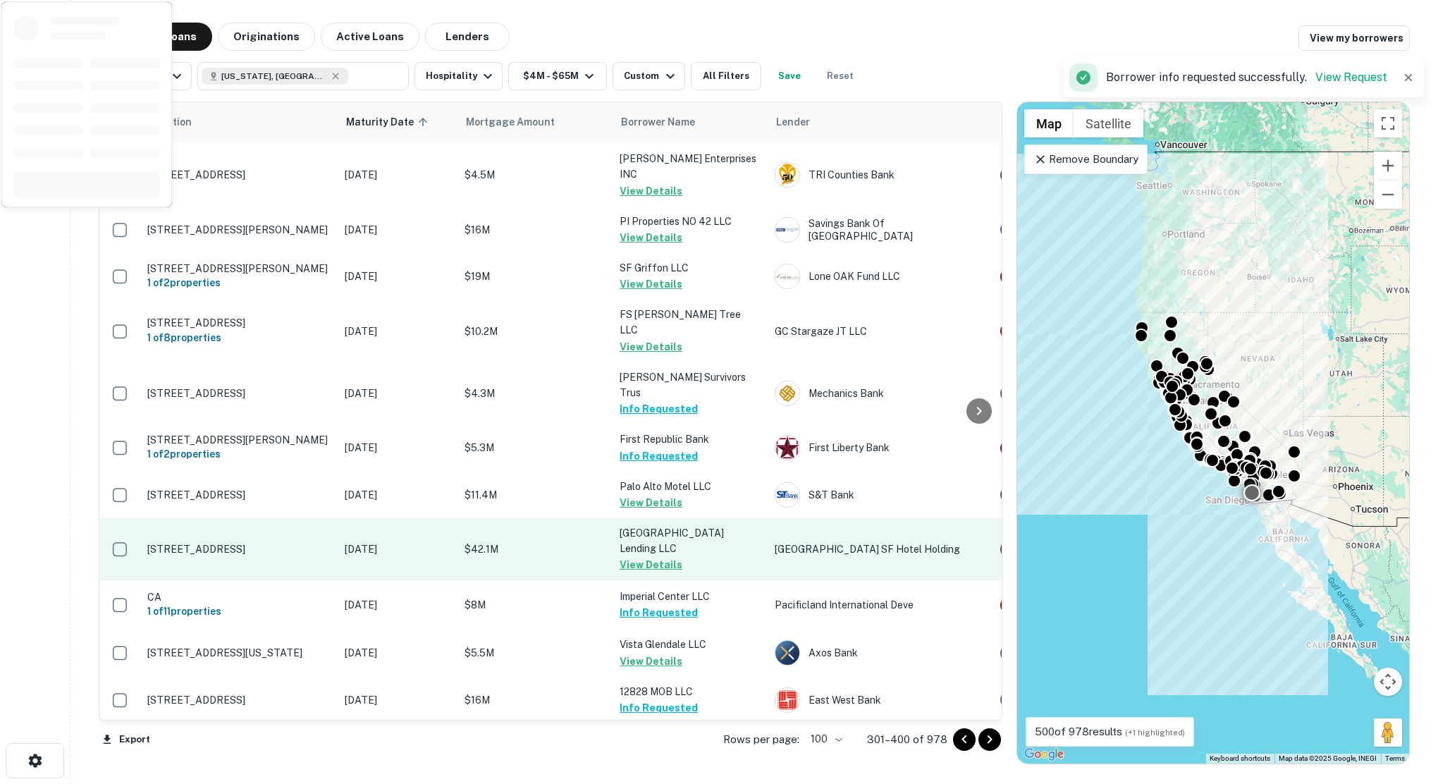
scroll to position [4372, 0]
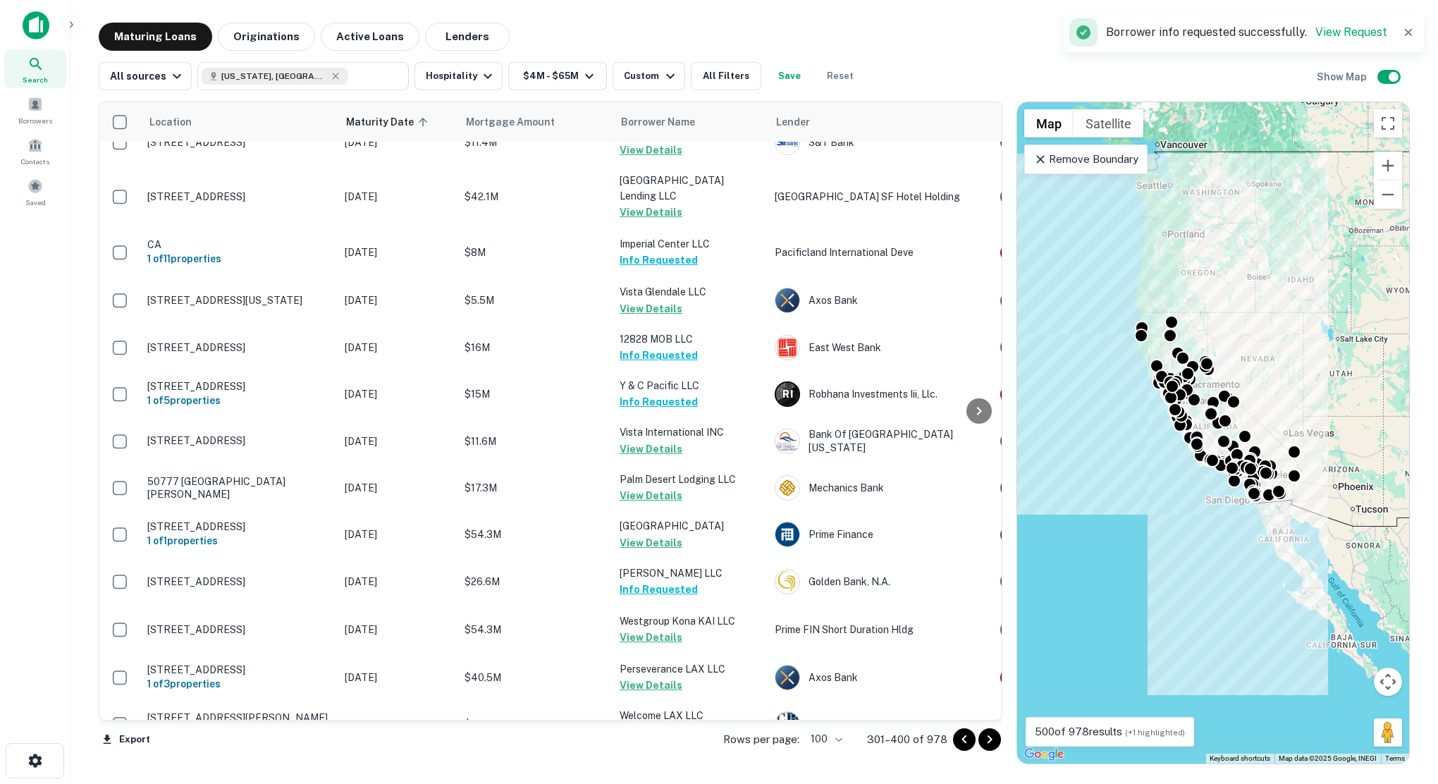
click at [668, 783] on button "Request Borrower Info" at bounding box center [677, 794] width 114 height 17
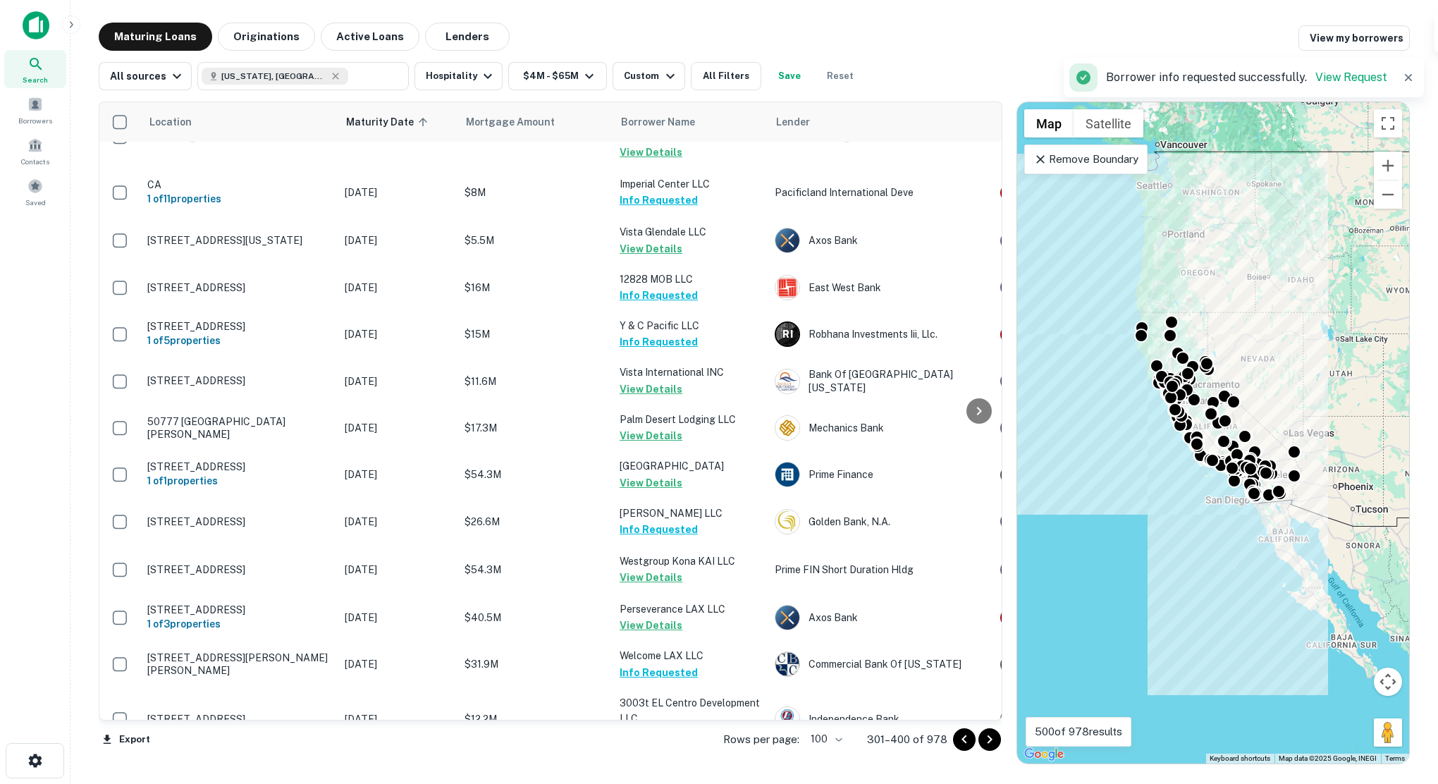
click at [991, 736] on icon "Go to next page" at bounding box center [990, 739] width 17 height 17
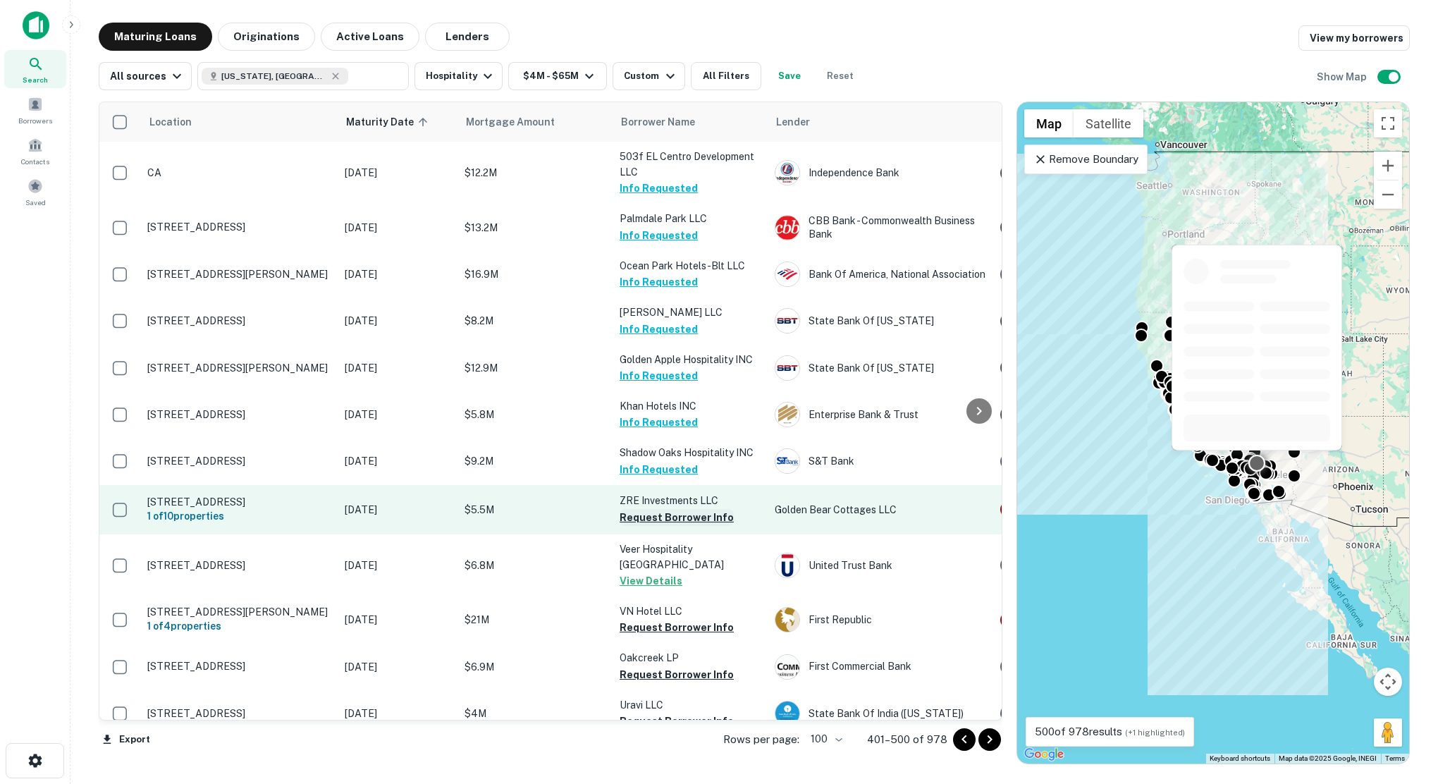
click at [647, 520] on button "Request Borrower Info" at bounding box center [677, 517] width 114 height 17
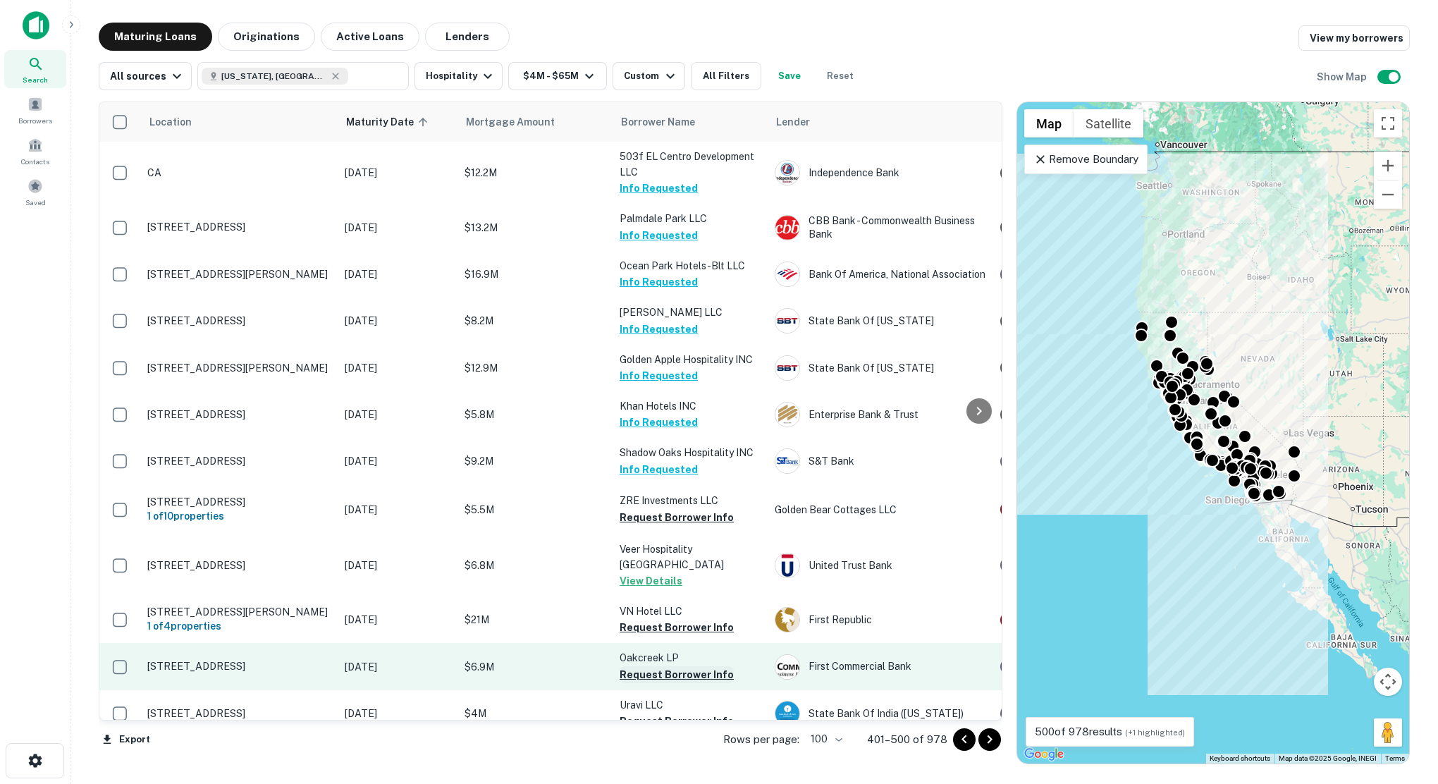
drag, startPoint x: 659, startPoint y: 637, endPoint x: 663, endPoint y: 687, distance: 50.2
click at [659, 636] on button "Request Borrower Info" at bounding box center [677, 627] width 114 height 17
click at [663, 683] on button "Request Borrower Info" at bounding box center [677, 674] width 114 height 17
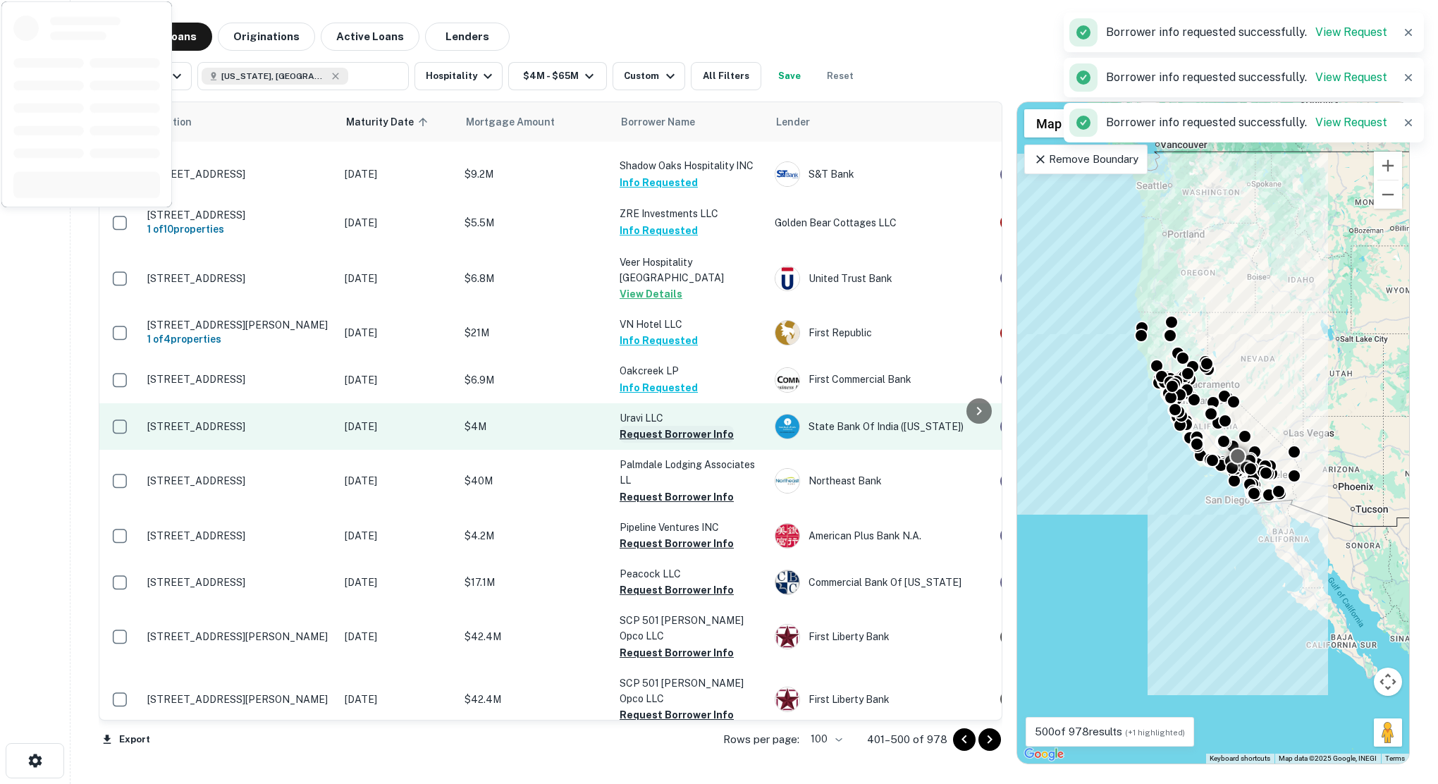
scroll to position [353, 0]
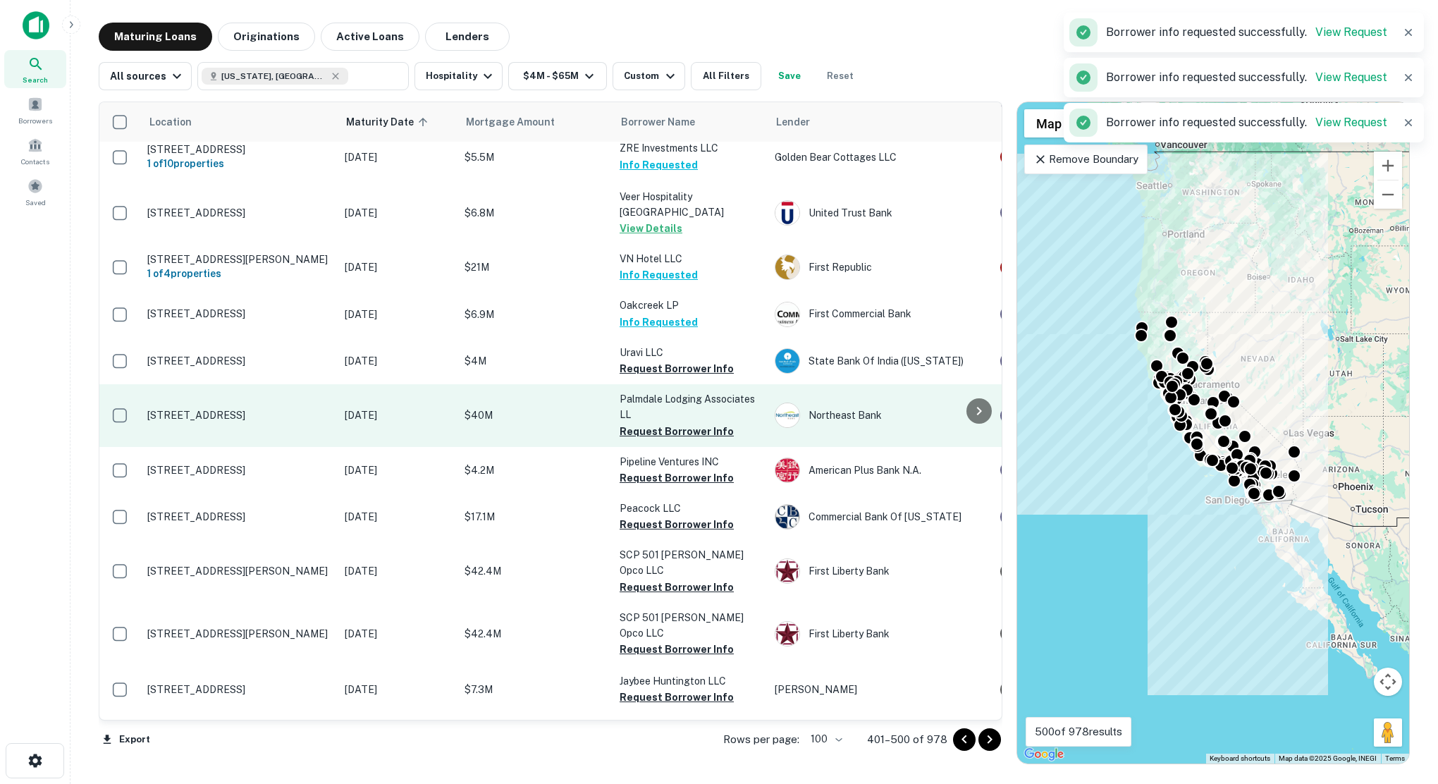
click at [661, 377] on button "Request Borrower Info" at bounding box center [677, 368] width 114 height 17
click at [666, 440] on button "Request Borrower Info" at bounding box center [677, 431] width 114 height 17
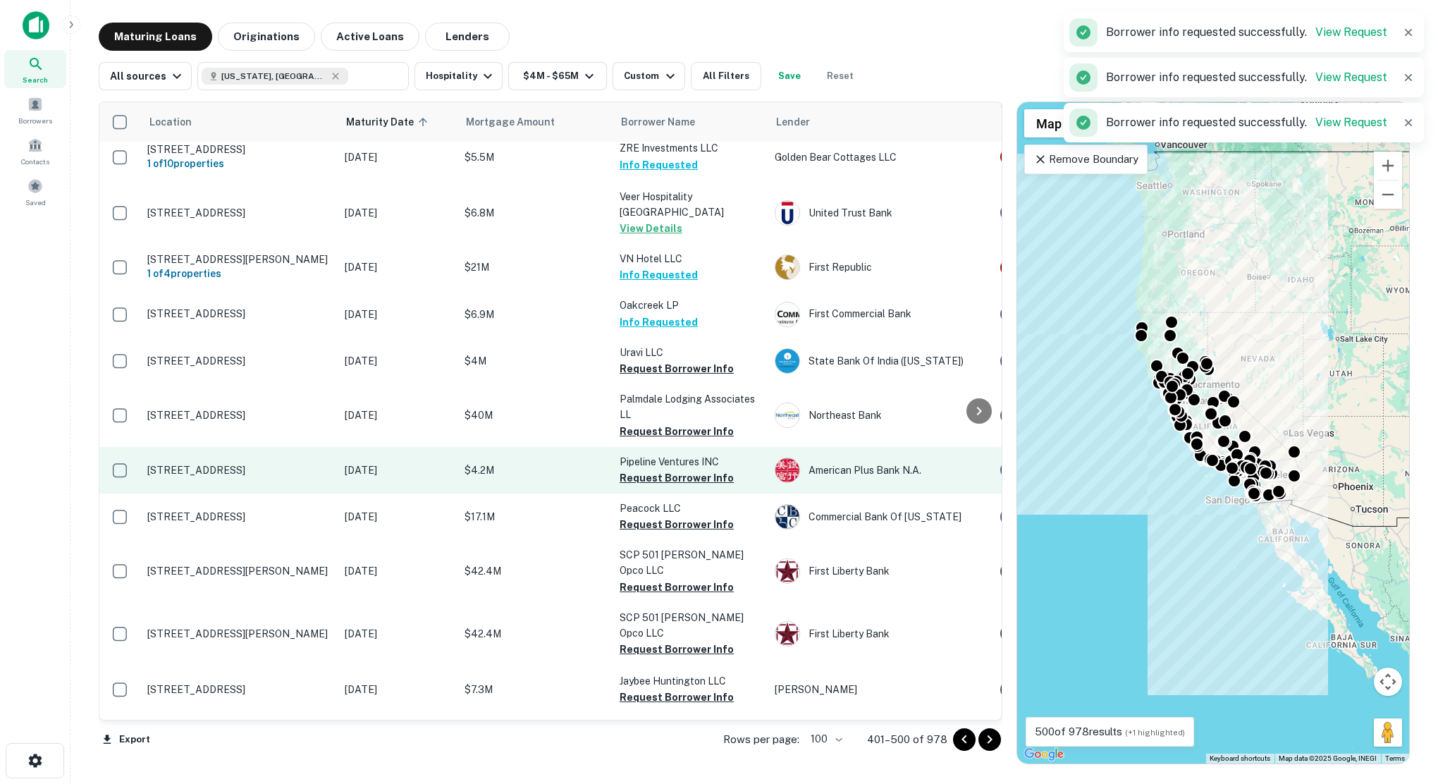
click at [668, 487] on button "Request Borrower Info" at bounding box center [677, 478] width 114 height 17
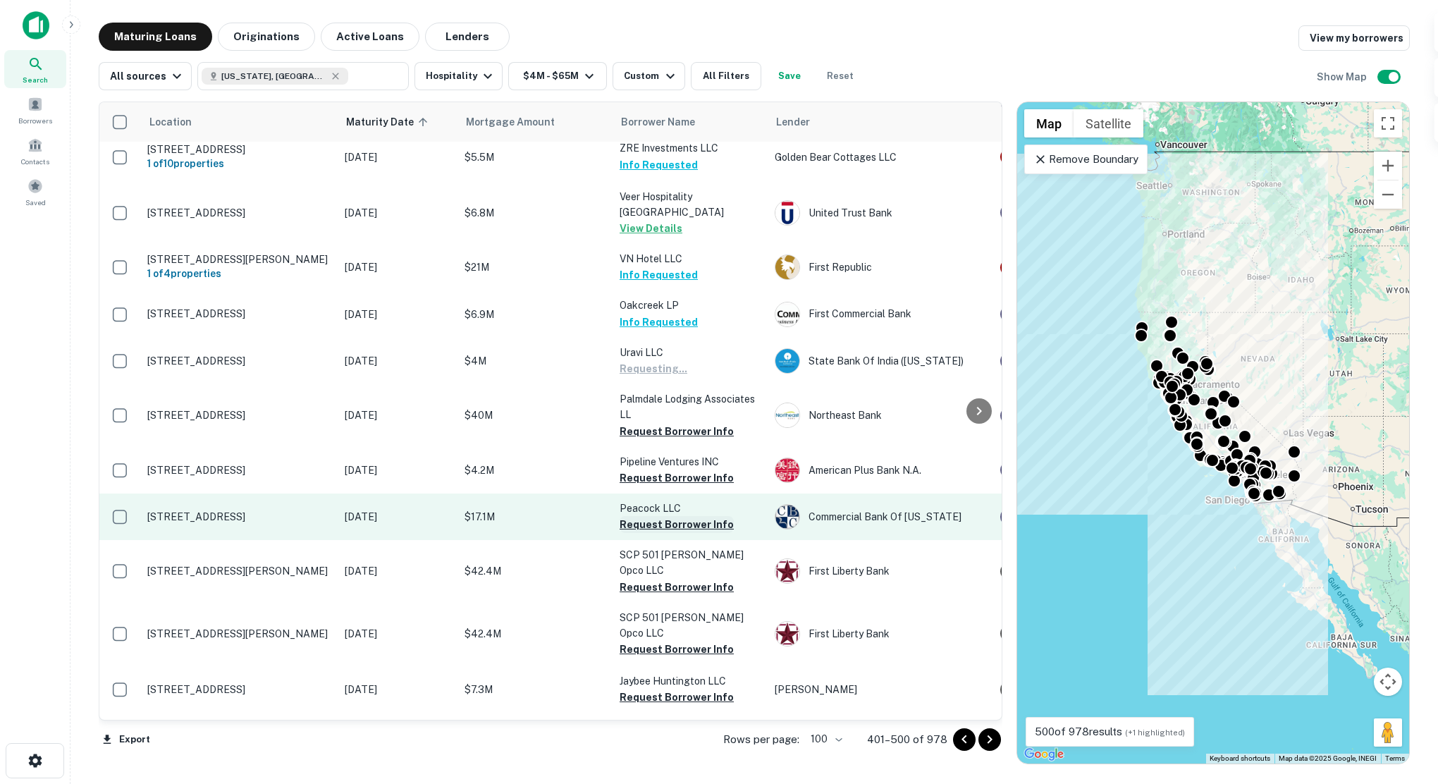
click at [668, 533] on button "Request Borrower Info" at bounding box center [677, 524] width 114 height 17
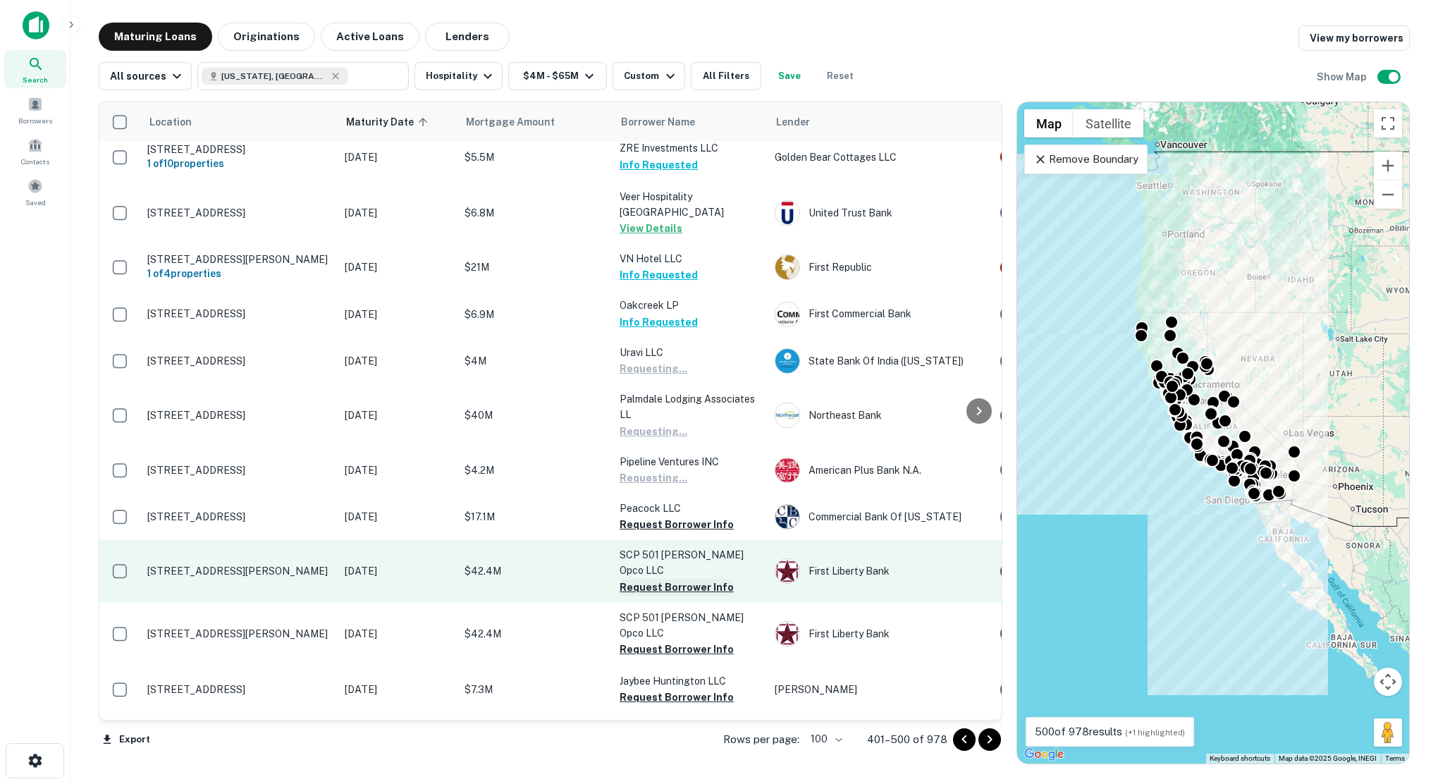
click at [664, 587] on button "Request Borrower Info" at bounding box center [677, 587] width 114 height 17
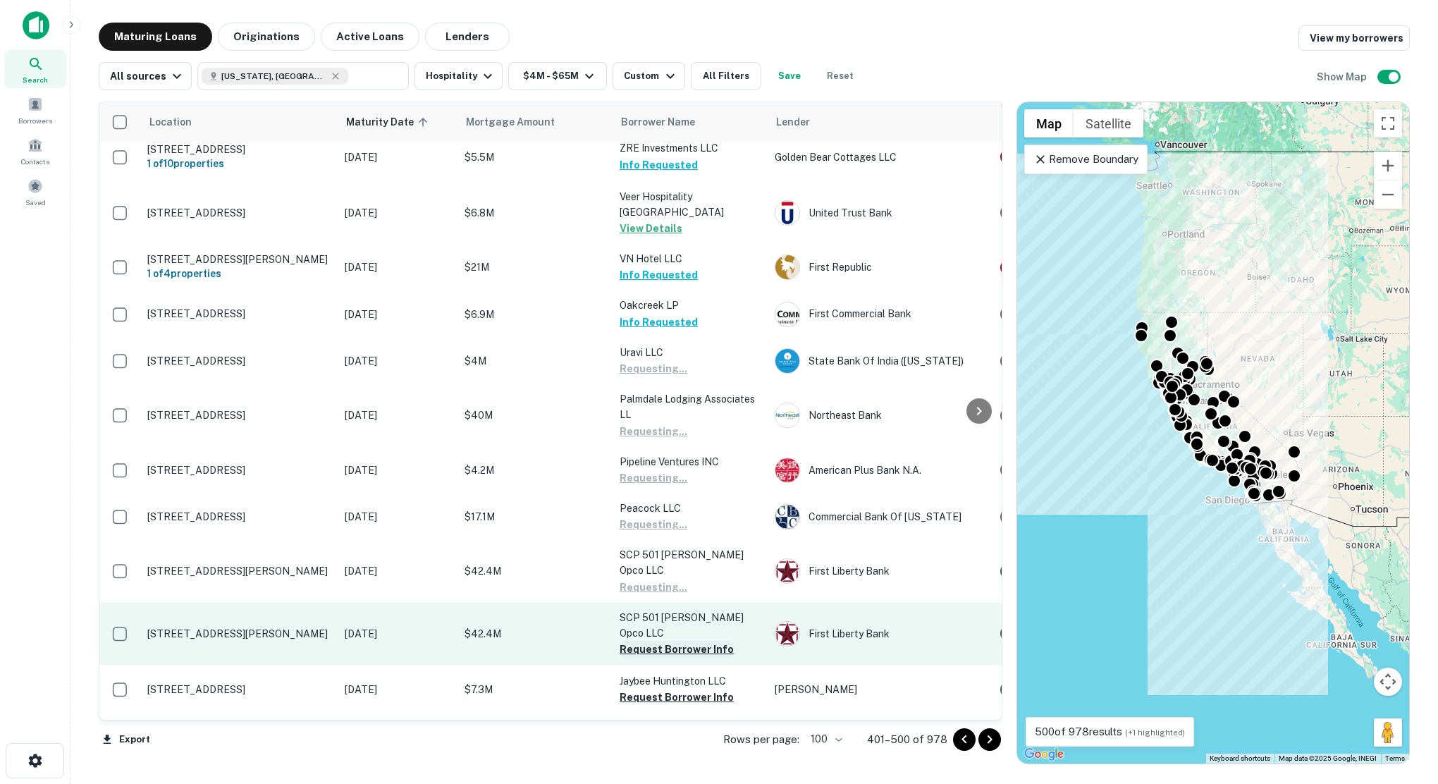
click at [659, 641] on button "Request Borrower Info" at bounding box center [677, 649] width 114 height 17
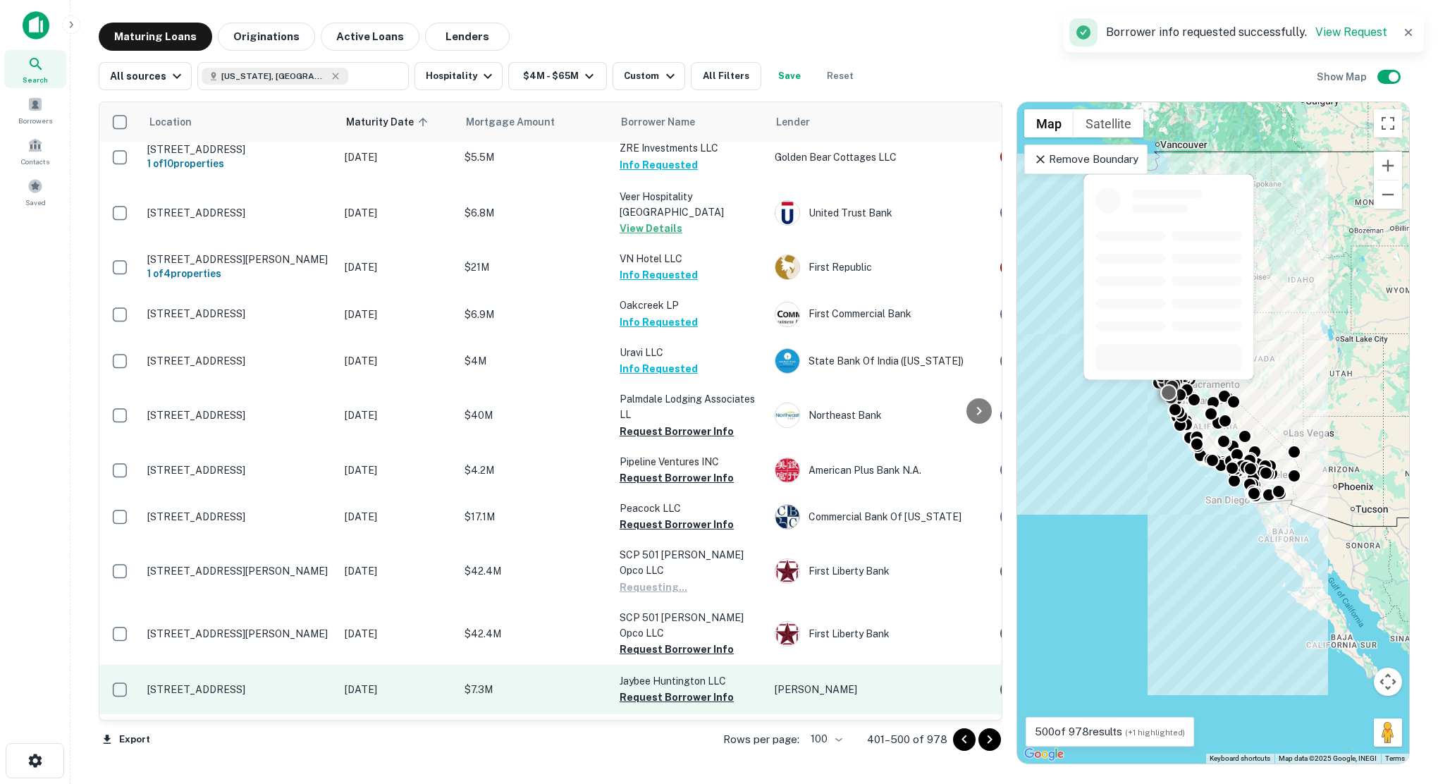
click at [656, 689] on button "Request Borrower Info" at bounding box center [677, 697] width 114 height 17
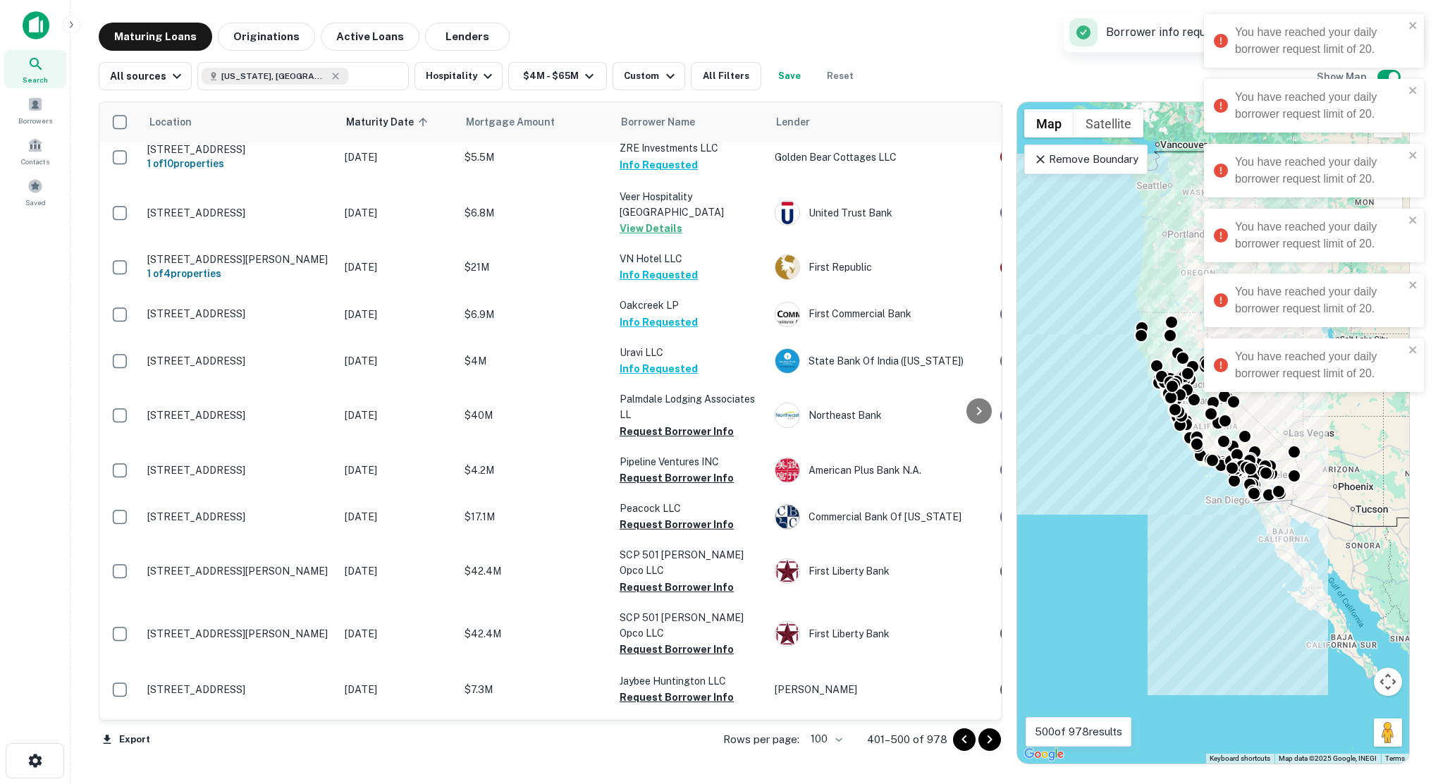
scroll to position [0, 0]
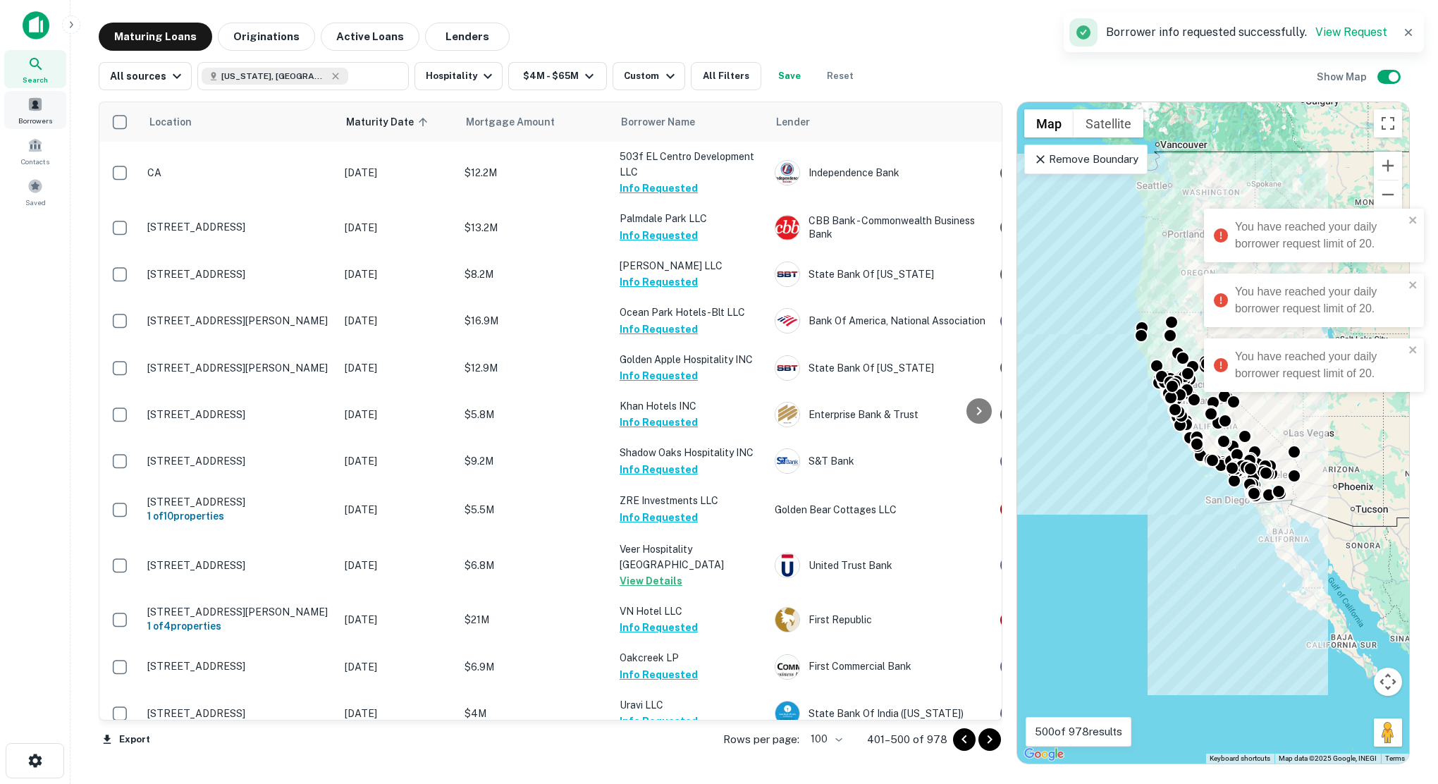
click at [31, 109] on span at bounding box center [35, 105] width 16 height 16
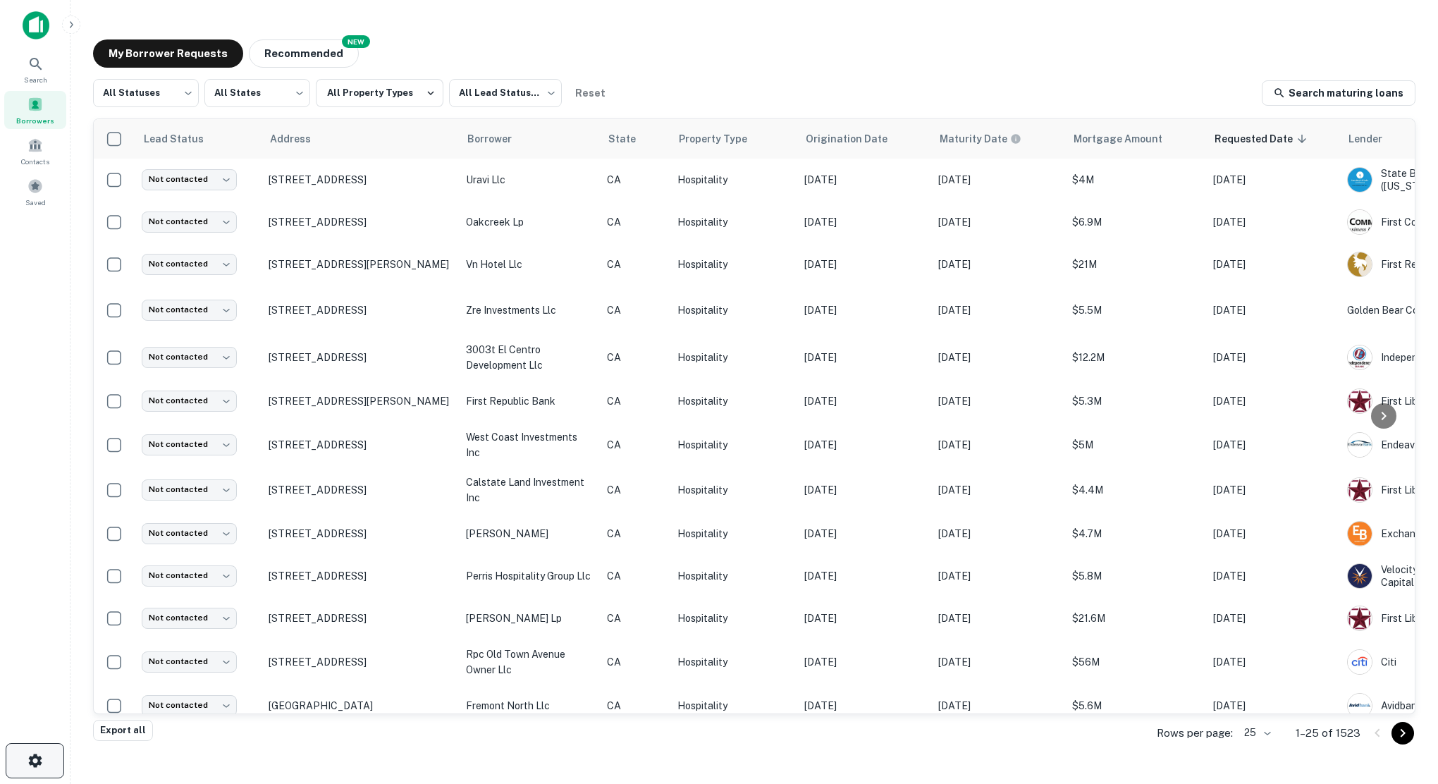
click at [35, 757] on icon "button" at bounding box center [35, 760] width 17 height 17
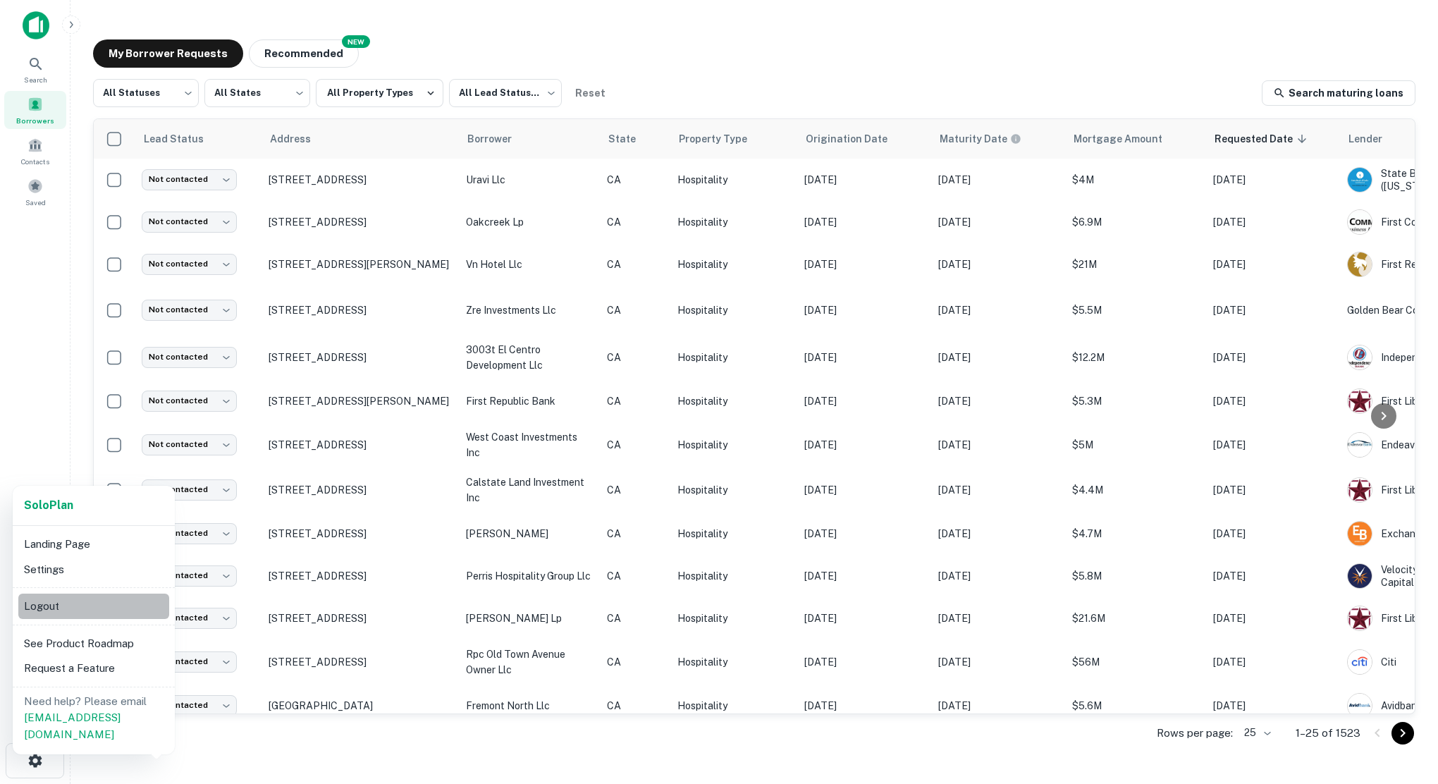
click at [61, 599] on li "Logout" at bounding box center [93, 606] width 151 height 25
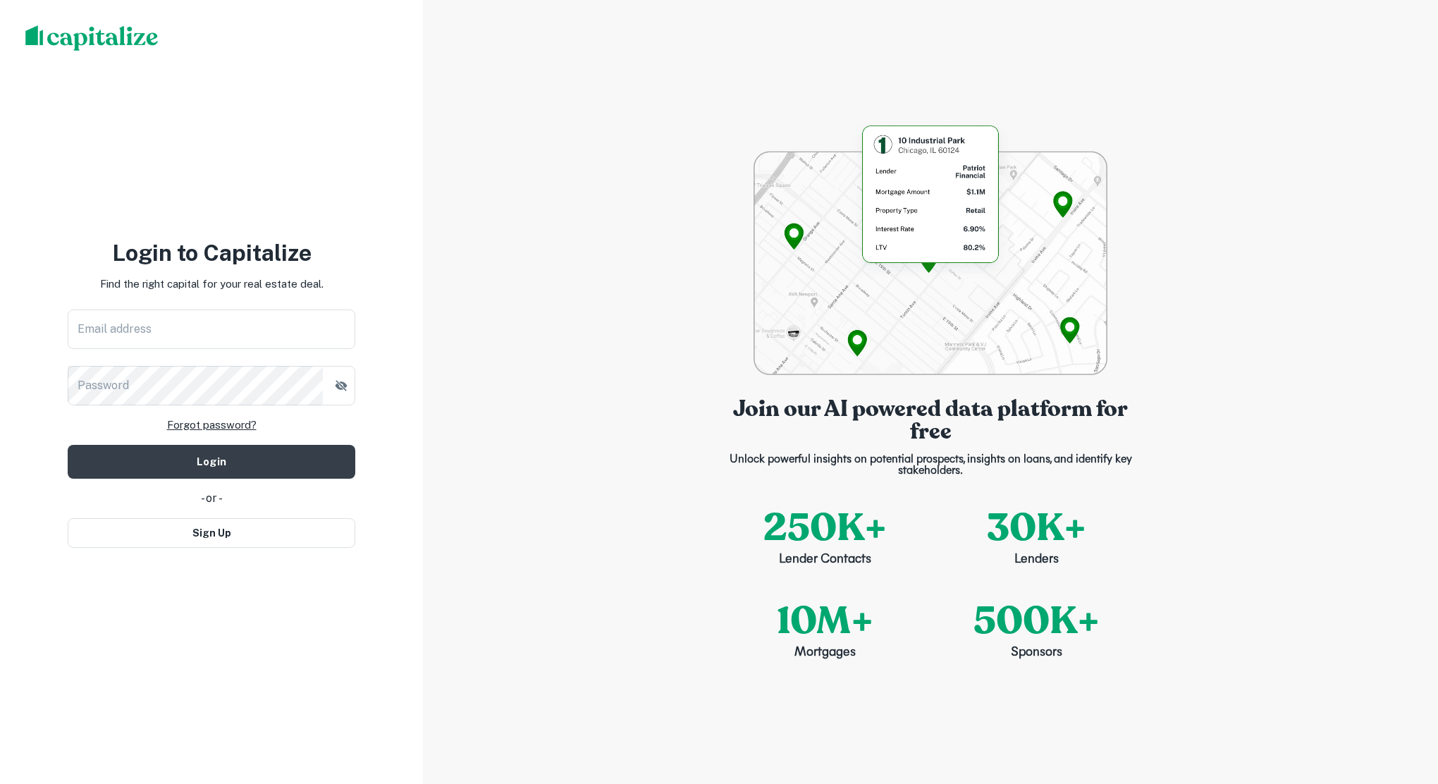
type input "**********"
